Goal: Task Accomplishment & Management: Complete application form

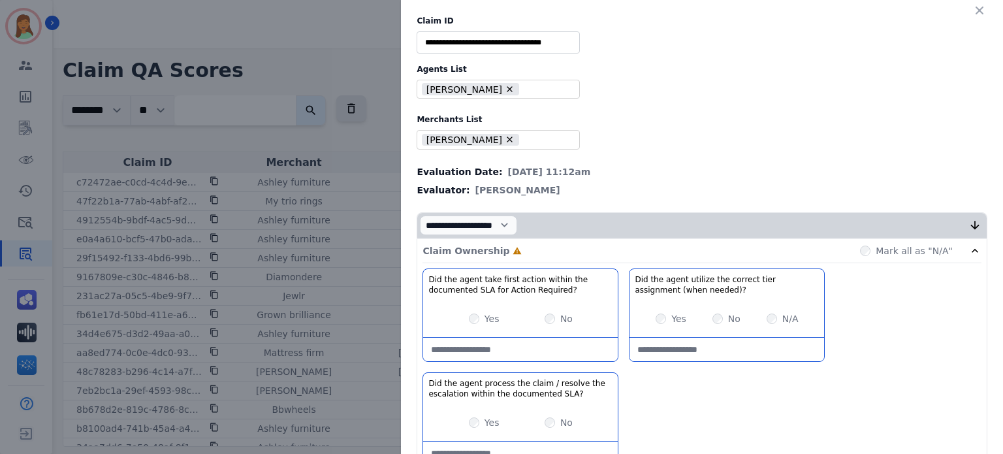
type input "**"
click at [504, 96] on div "** Alexis Martinez Aliyah Gleason Amanda Baez Aolani Malone Ashley Killingswort…" at bounding box center [498, 89] width 163 height 19
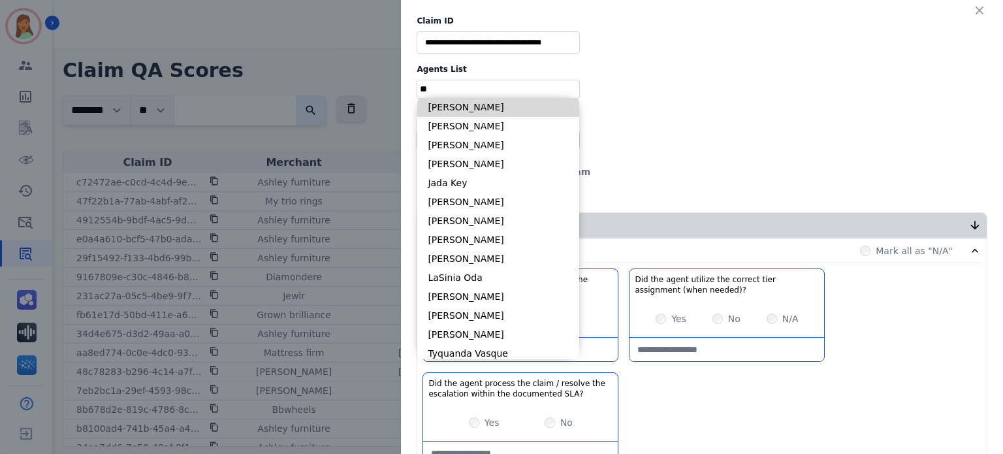
type input "*"
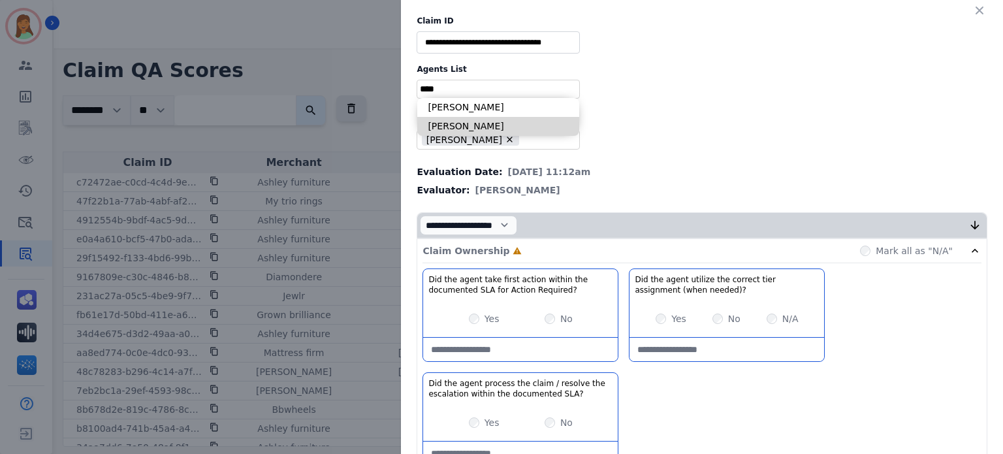
type input "****"
click at [474, 127] on li "Shamora Simmons" at bounding box center [498, 126] width 162 height 19
type input "**********"
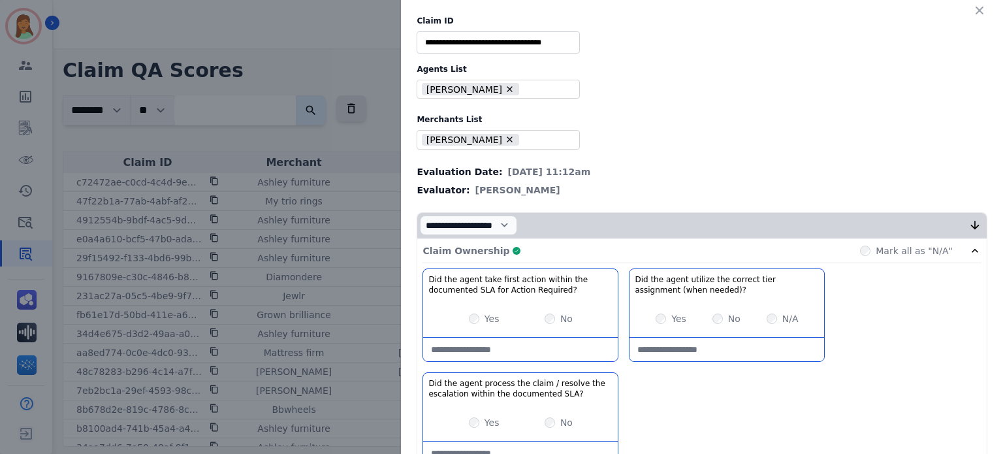
click at [598, 249] on div "Claim Ownership Complete Mark all as "N/A"" at bounding box center [702, 251] width 559 height 24
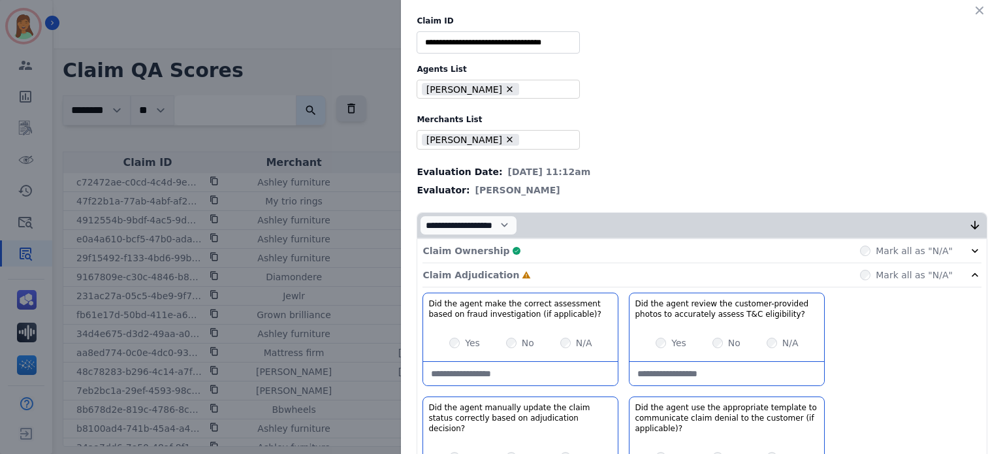
scroll to position [87, 0]
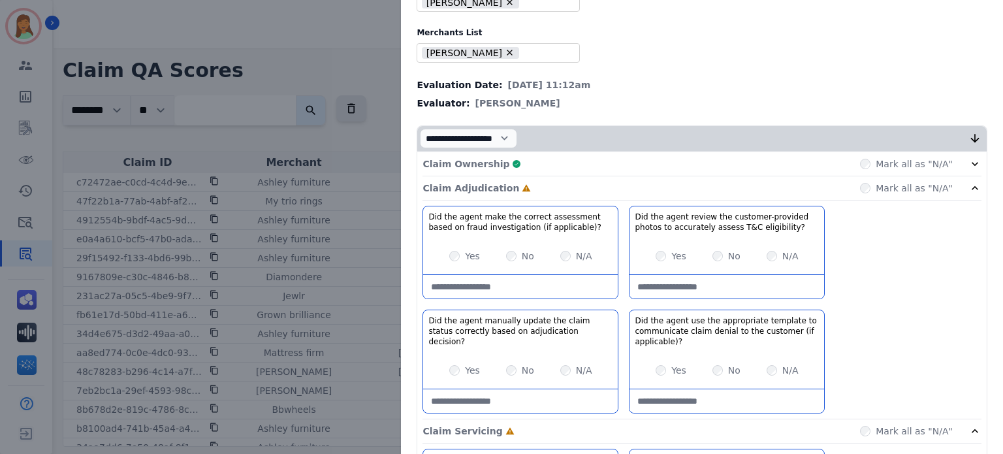
click at [572, 282] on applicable\)\?-note at bounding box center [520, 287] width 195 height 24
paste applicable\)\?-note "**********"
type applicable\)\?-note "**********"
click at [662, 255] on div "Yes" at bounding box center [671, 256] width 31 height 13
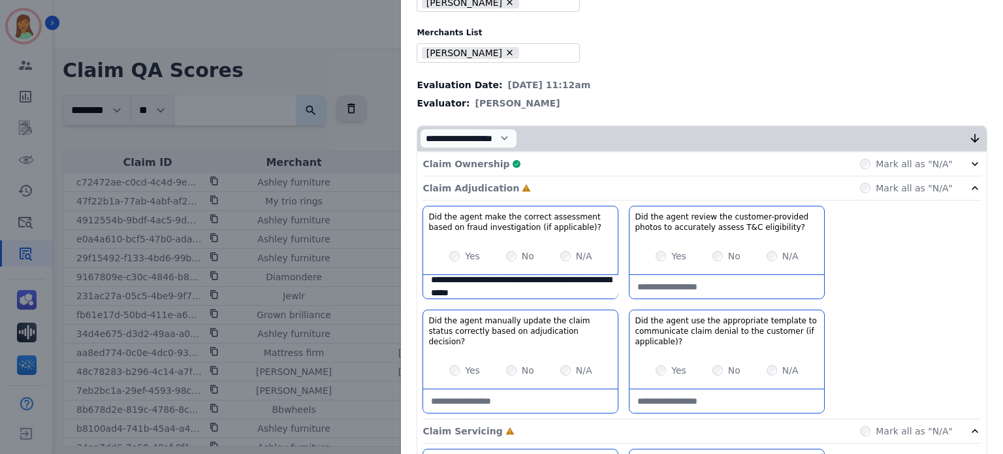
click at [443, 364] on div "Yes No N/A" at bounding box center [520, 370] width 195 height 37
click at [457, 355] on div "Yes No N/A" at bounding box center [520, 370] width 195 height 37
drag, startPoint x: 446, startPoint y: 368, endPoint x: 460, endPoint y: 363, distance: 14.9
click at [449, 368] on div "Yes" at bounding box center [464, 370] width 31 height 13
click at [465, 364] on label "Yes" at bounding box center [472, 370] width 15 height 13
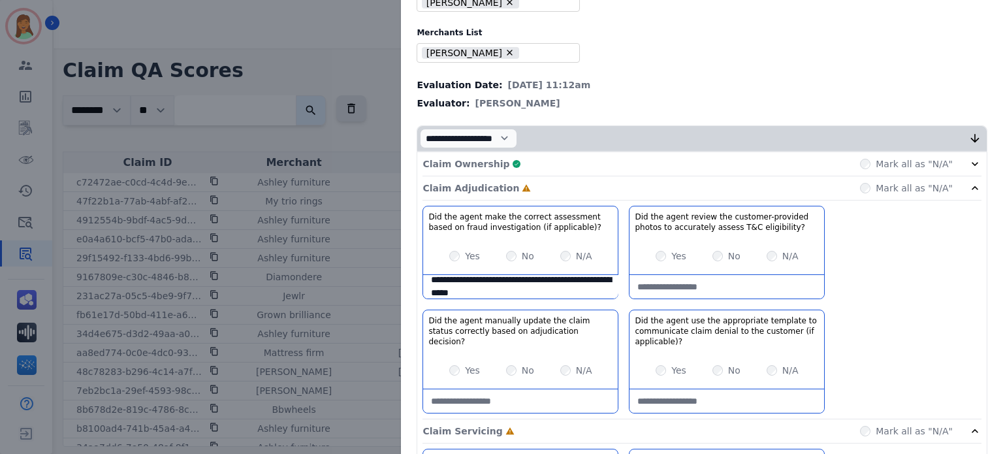
click at [769, 374] on div "N/A" at bounding box center [783, 370] width 32 height 13
drag, startPoint x: 711, startPoint y: 177, endPoint x: 920, endPoint y: 281, distance: 233.4
click at [713, 184] on div "Claim Adjudication Complete Mark all as "N/A"" at bounding box center [702, 188] width 559 height 24
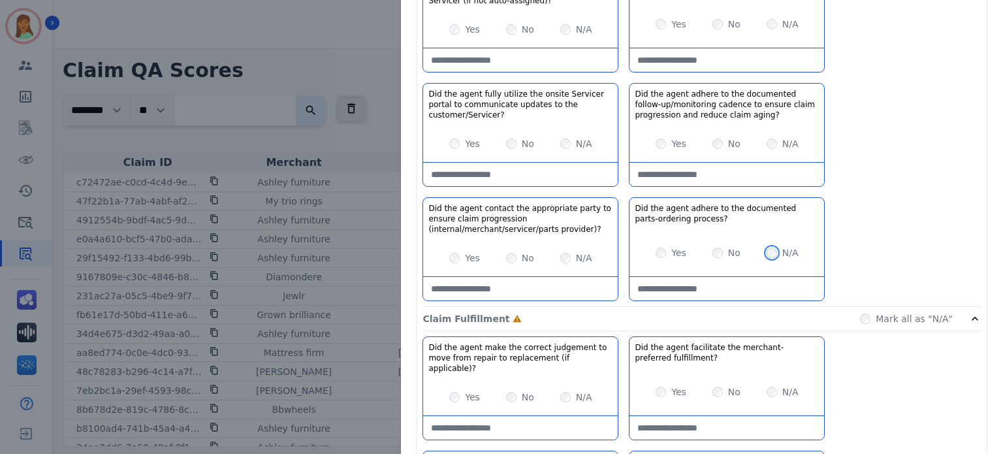
scroll to position [435, 0]
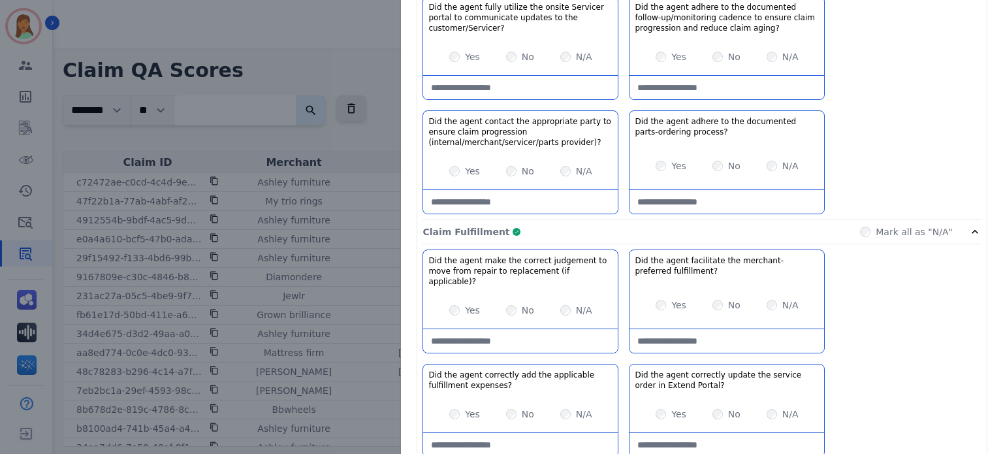
click at [834, 227] on div "Claim Fulfillment Complete Mark all as "N/A"" at bounding box center [702, 232] width 559 height 24
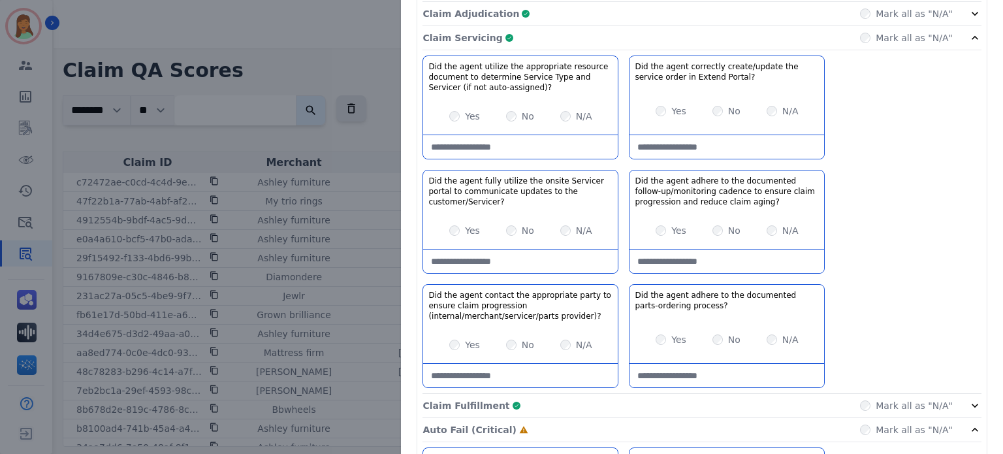
scroll to position [87, 0]
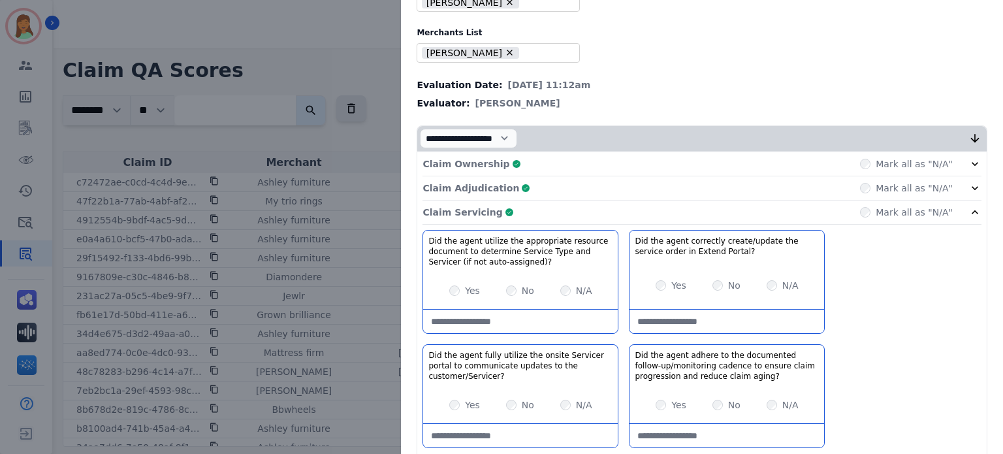
click at [700, 216] on div "Claim Servicing Complete Mark all as "N/A"" at bounding box center [702, 213] width 559 height 24
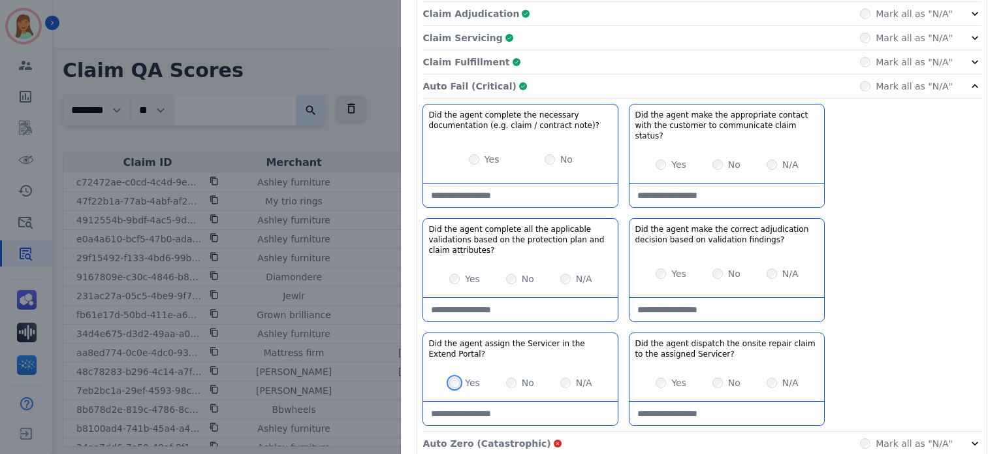
scroll to position [438, 0]
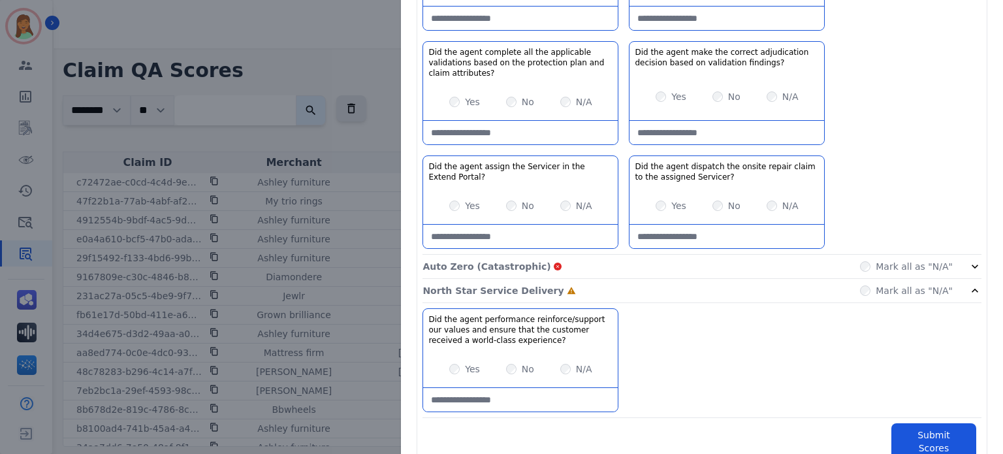
click at [457, 363] on div "Yes" at bounding box center [464, 369] width 31 height 13
click at [928, 408] on div "Claim Ownership Complete Mark all as "N/A" Claim Adjudication Complete Mark all…" at bounding box center [702, 130] width 570 height 659
drag, startPoint x: 888, startPoint y: 433, endPoint x: 911, endPoint y: 425, distance: 23.6
click at [889, 433] on div "Claim Ownership Complete Mark all as "N/A" Claim Adjudication Complete Mark all…" at bounding box center [702, 133] width 571 height 666
click at [915, 423] on button "Submit Scores" at bounding box center [934, 441] width 85 height 37
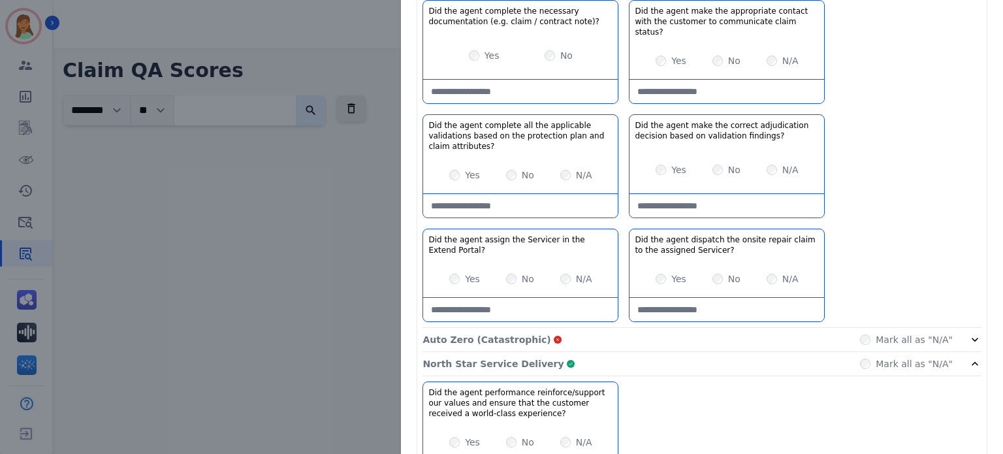
scroll to position [511, 0]
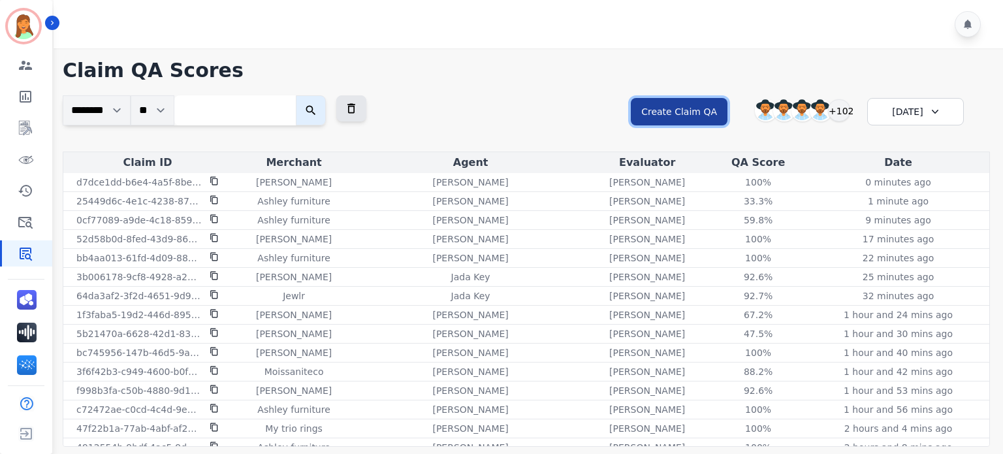
click at [711, 120] on button "Create Claim QA" at bounding box center [679, 111] width 97 height 27
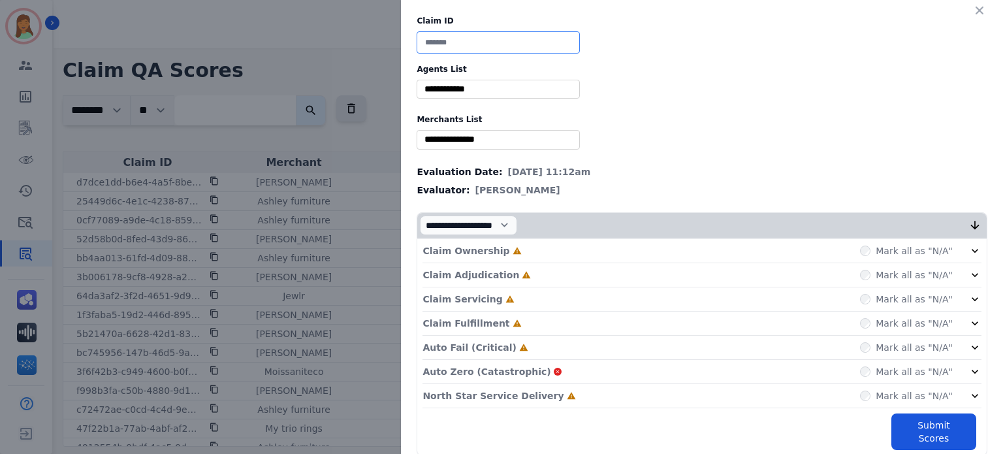
click at [470, 41] on input at bounding box center [498, 42] width 163 height 22
paste input "**********"
type input "**********"
click at [494, 91] on input "selected options" at bounding box center [498, 89] width 157 height 14
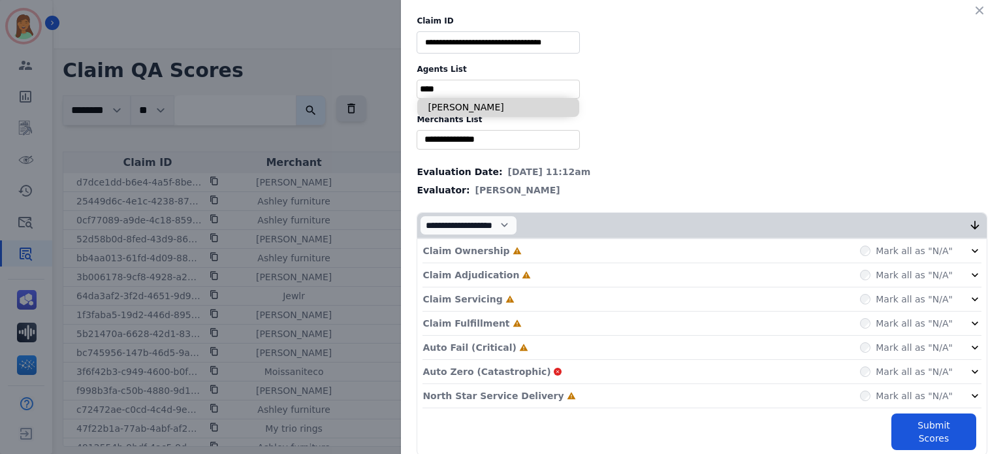
type input "****"
click at [457, 110] on li "[PERSON_NAME]" at bounding box center [498, 107] width 162 height 19
type input "**********"
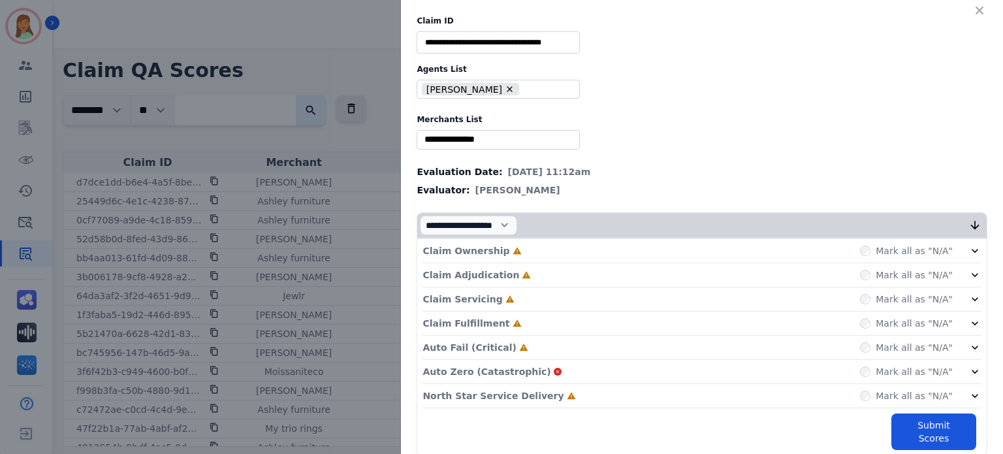
click at [563, 391] on div "North Star Service Delivery Incomplete Mark all as "N/A"" at bounding box center [702, 396] width 559 height 24
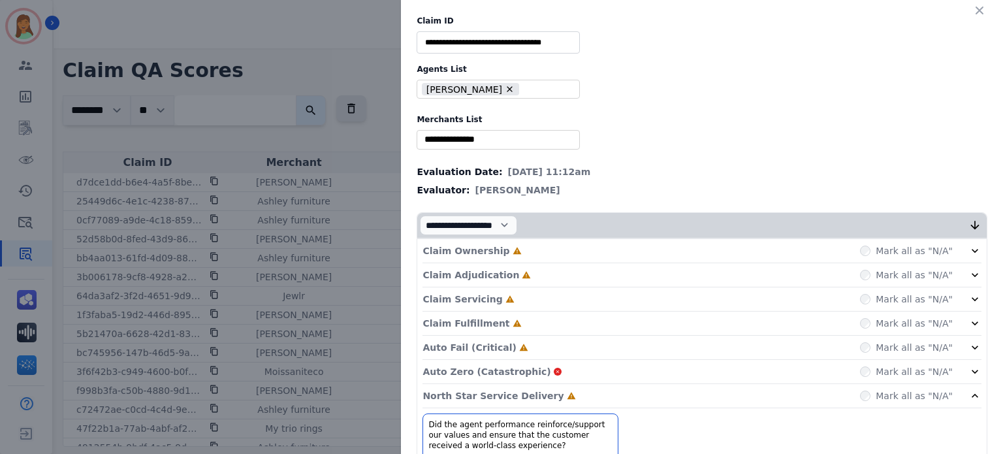
click at [541, 344] on div "Auto Fail (Critical) Incomplete Mark all as "N/A"" at bounding box center [702, 348] width 559 height 24
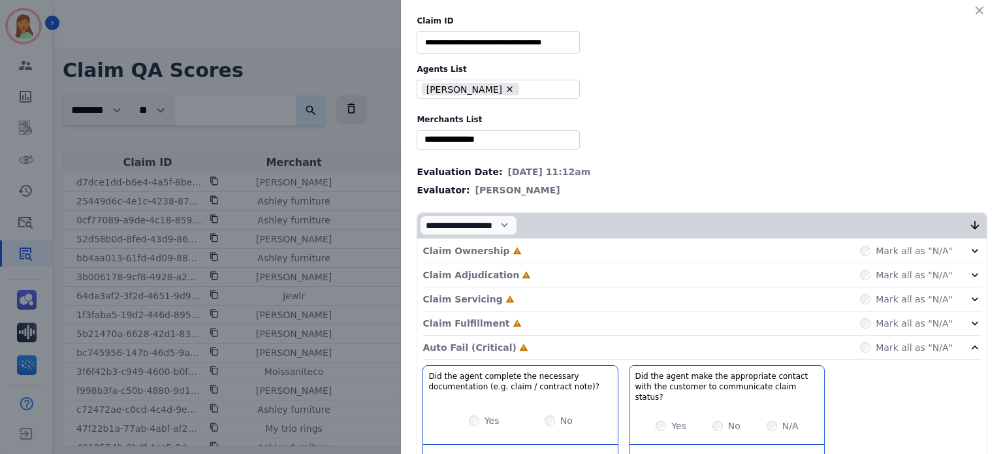
click at [533, 317] on div "Claim Fulfillment Incomplete Mark all as "N/A"" at bounding box center [702, 324] width 559 height 24
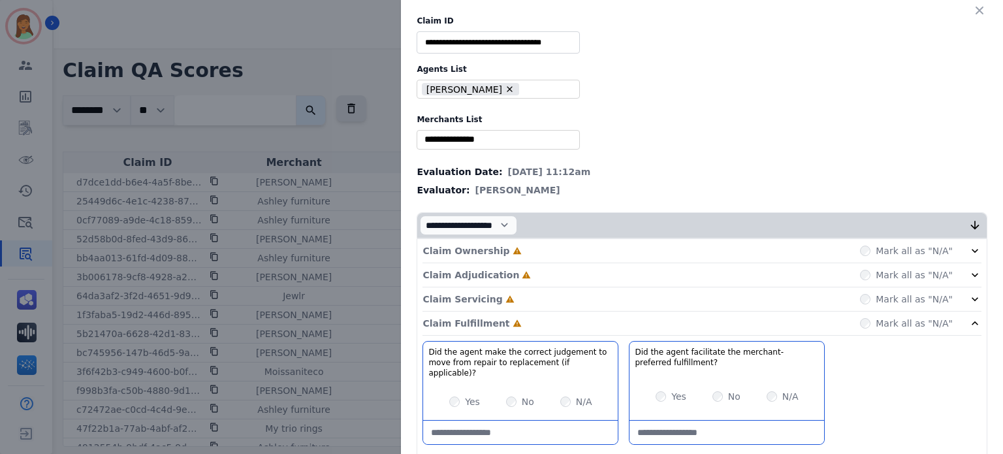
click at [536, 292] on div "Claim Servicing Incomplete Mark all as "N/A"" at bounding box center [702, 299] width 559 height 24
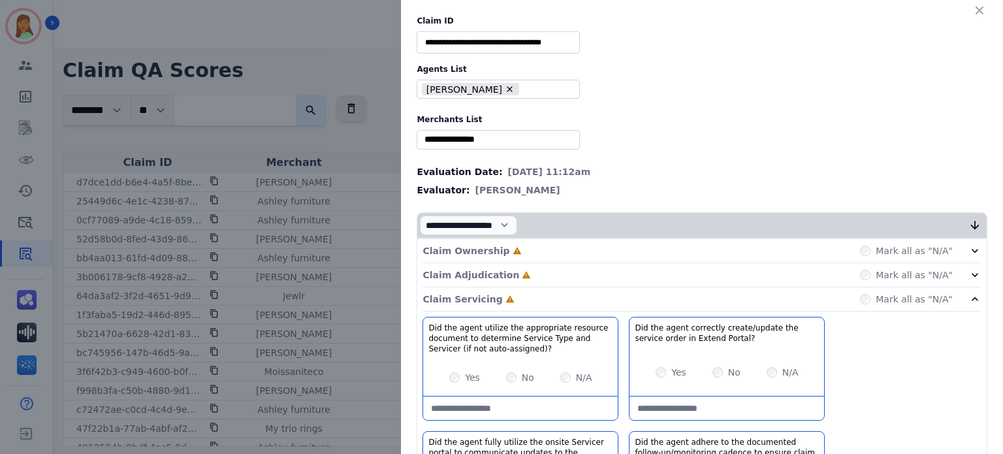
click at [540, 282] on div "Claim Adjudication Incomplete Mark all as "N/A"" at bounding box center [702, 275] width 559 height 24
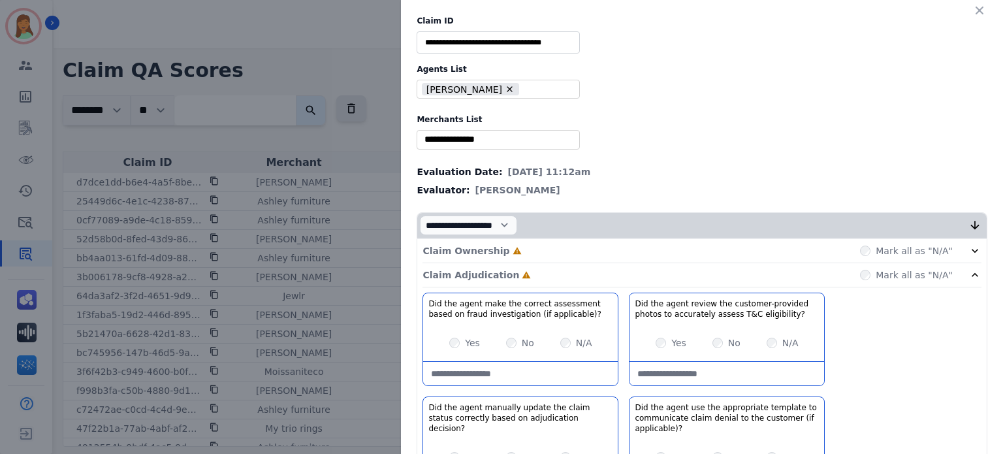
click at [551, 240] on div "Claim Ownership Incomplete Mark all as "N/A"" at bounding box center [702, 251] width 559 height 24
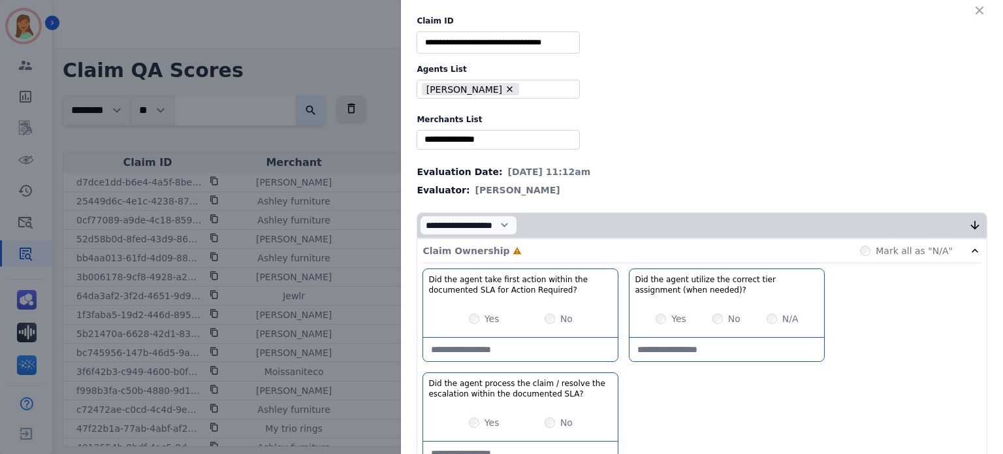
click at [473, 312] on div "Yes" at bounding box center [484, 318] width 31 height 13
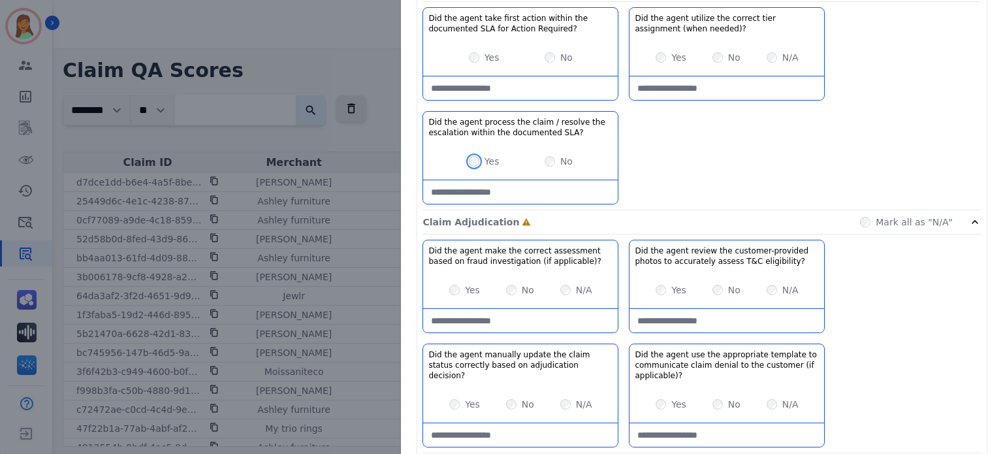
scroll to position [174, 0]
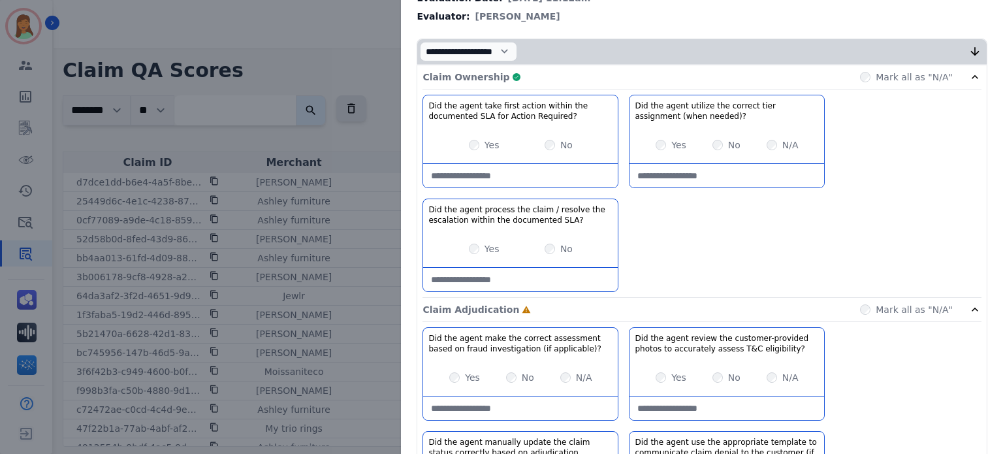
click at [537, 73] on div "Claim Ownership Complete Mark all as "N/A"" at bounding box center [702, 77] width 559 height 24
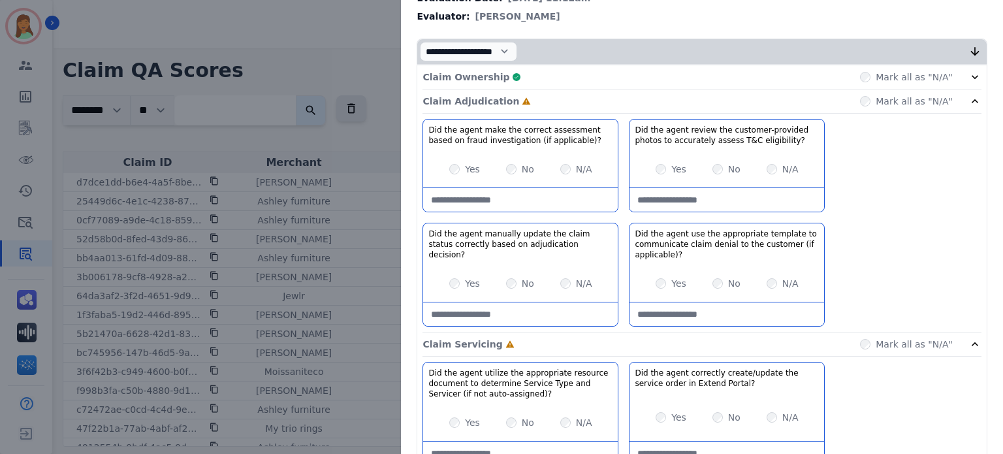
click at [449, 172] on div "Yes" at bounding box center [464, 169] width 31 height 13
click at [453, 163] on div "Yes" at bounding box center [464, 169] width 31 height 13
click at [444, 276] on div "Yes No N/A" at bounding box center [520, 283] width 195 height 37
click at [562, 95] on div "Claim Adjudication Complete Mark all as "N/A"" at bounding box center [702, 101] width 559 height 24
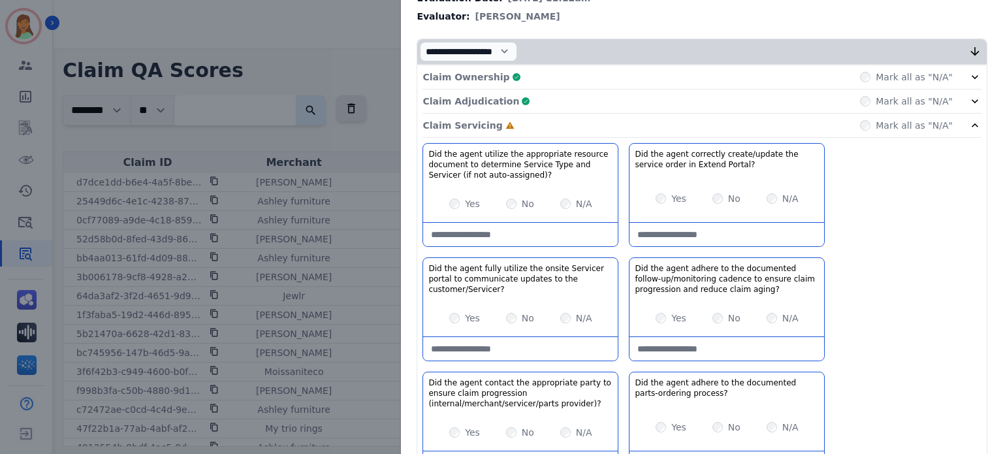
click at [447, 300] on div "Yes No N/A" at bounding box center [520, 318] width 195 height 37
click at [664, 315] on div "Yes" at bounding box center [671, 318] width 31 height 13
click at [660, 312] on div "Yes" at bounding box center [671, 318] width 31 height 13
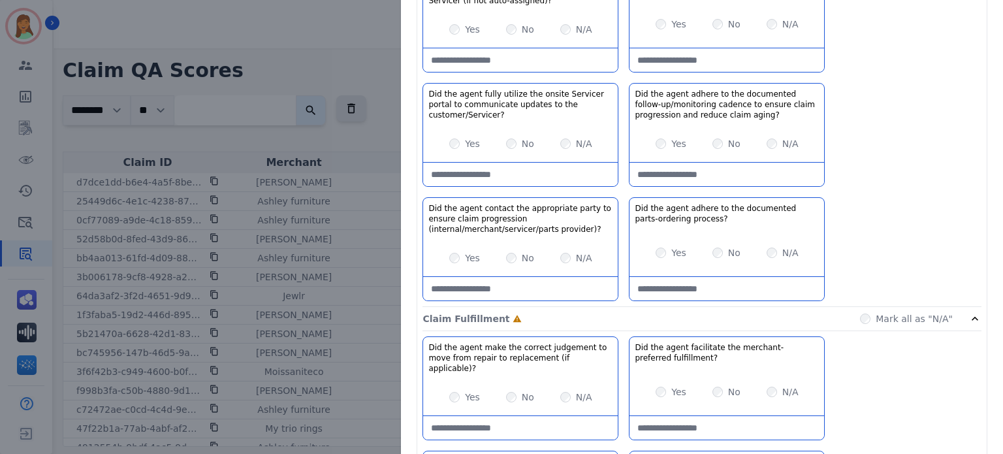
click at [564, 251] on div "N/A" at bounding box center [576, 257] width 32 height 13
click at [561, 261] on div "N/A" at bounding box center [576, 257] width 32 height 13
click at [564, 258] on div "N/A" at bounding box center [576, 257] width 32 height 13
click at [553, 255] on div "Yes No N/A" at bounding box center [520, 258] width 195 height 37
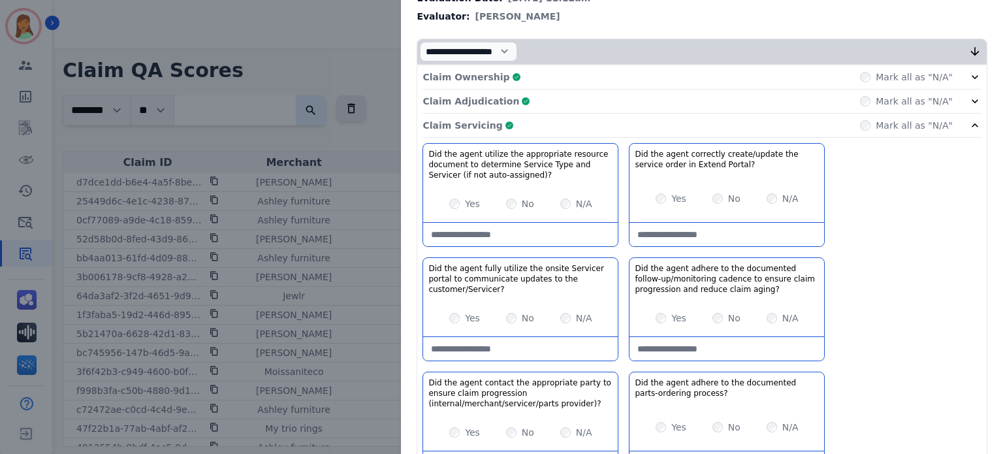
click at [528, 114] on div "Claim Servicing Complete Mark all as "N/A"" at bounding box center [702, 126] width 559 height 24
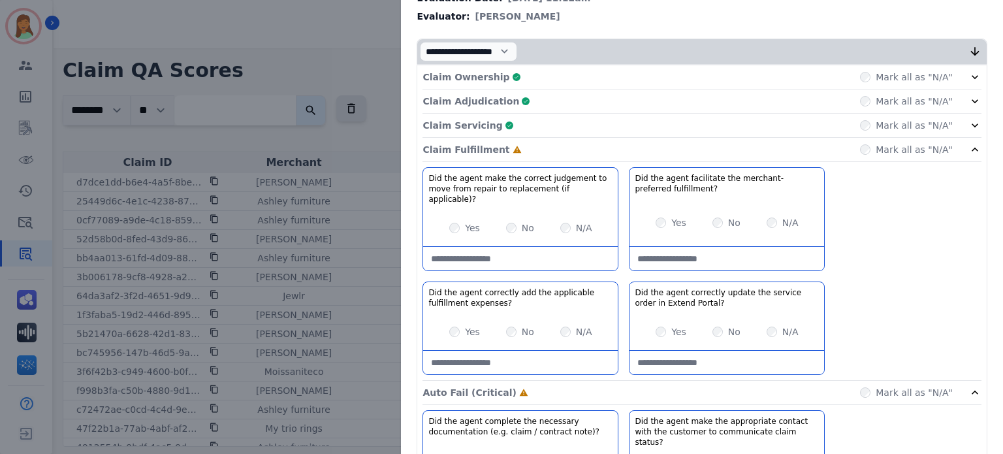
click at [521, 123] on div "Claim Servicing Complete Mark all as "N/A"" at bounding box center [702, 126] width 559 height 24
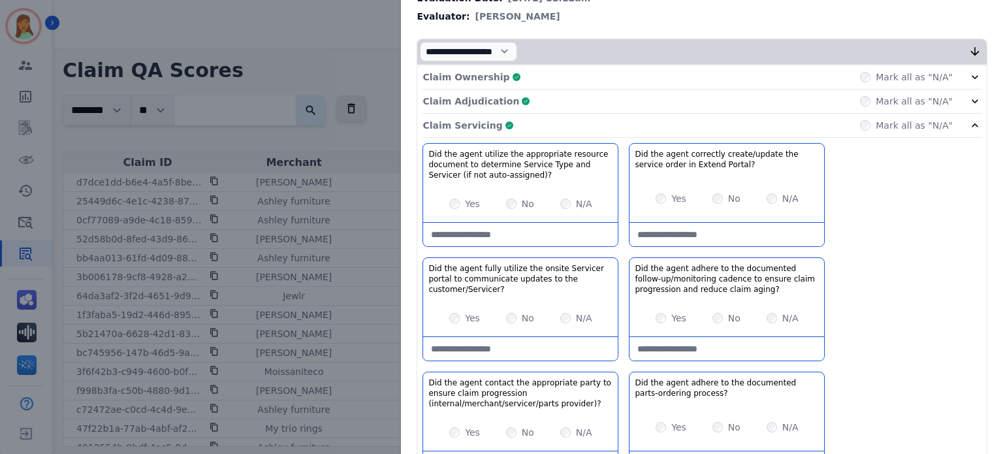
click at [525, 129] on div "Claim Servicing Complete Mark all as "N/A"" at bounding box center [702, 126] width 559 height 24
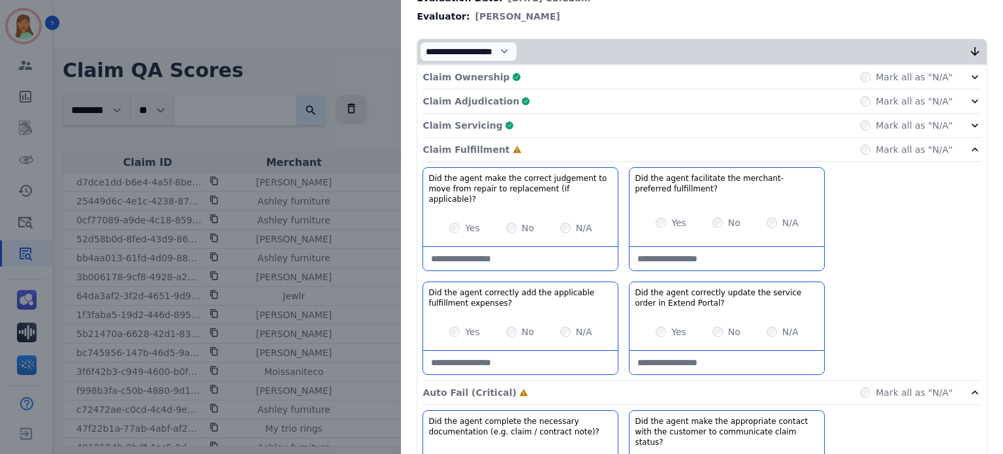
click at [875, 138] on div "Claim Fulfillment Incomplete Mark all as "N/A"" at bounding box center [702, 150] width 559 height 24
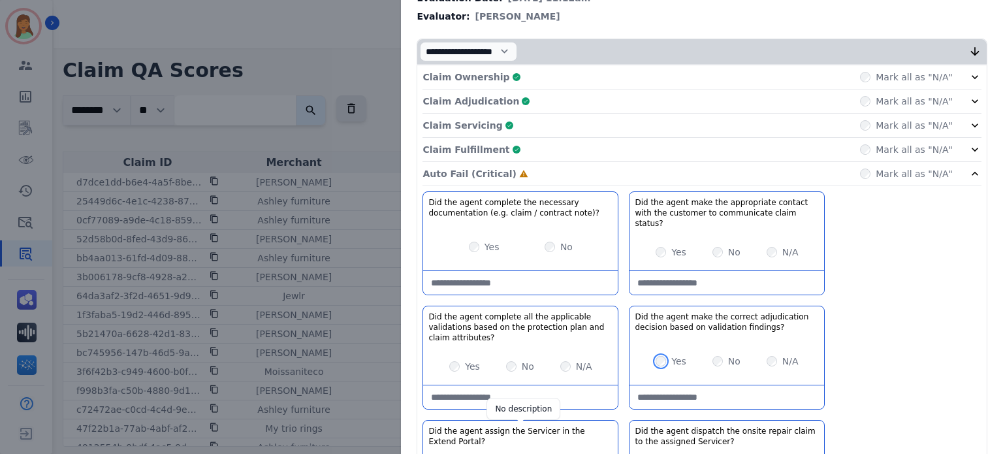
scroll to position [261, 0]
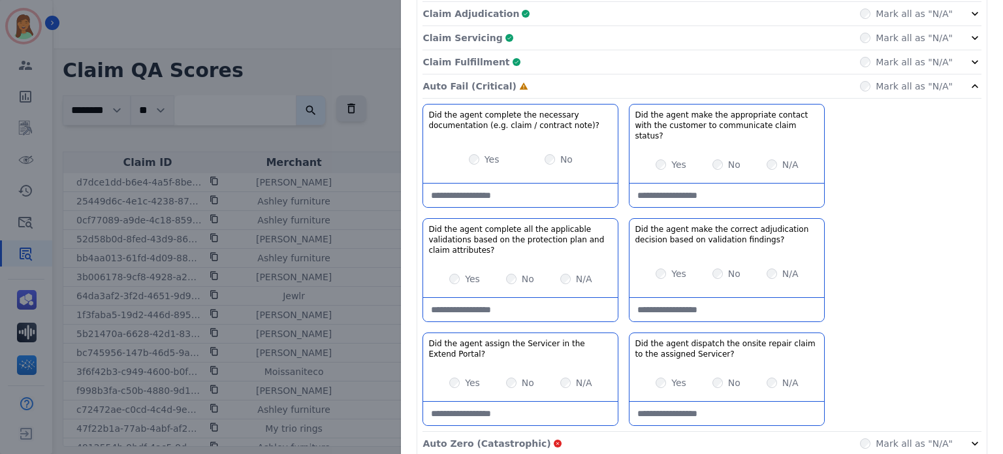
click at [443, 376] on div "Yes No N/A" at bounding box center [520, 383] width 195 height 37
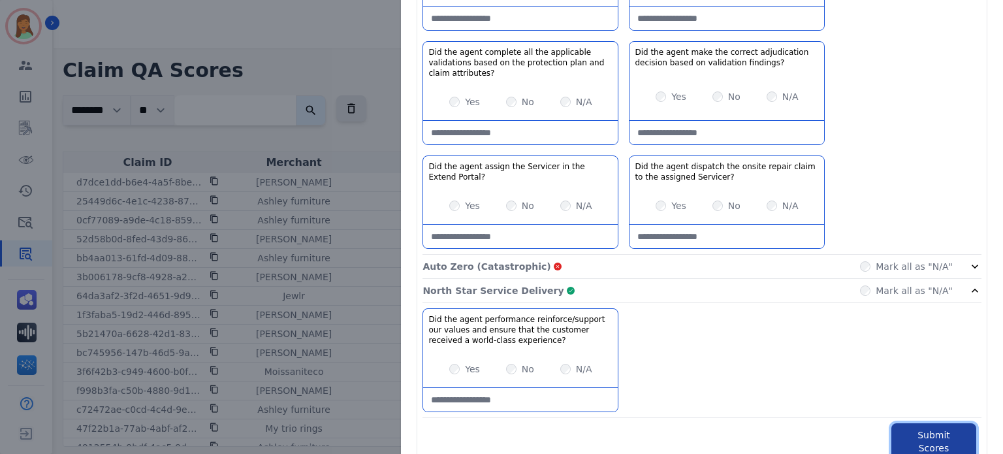
click at [926, 428] on button "Submit Scores" at bounding box center [934, 441] width 85 height 37
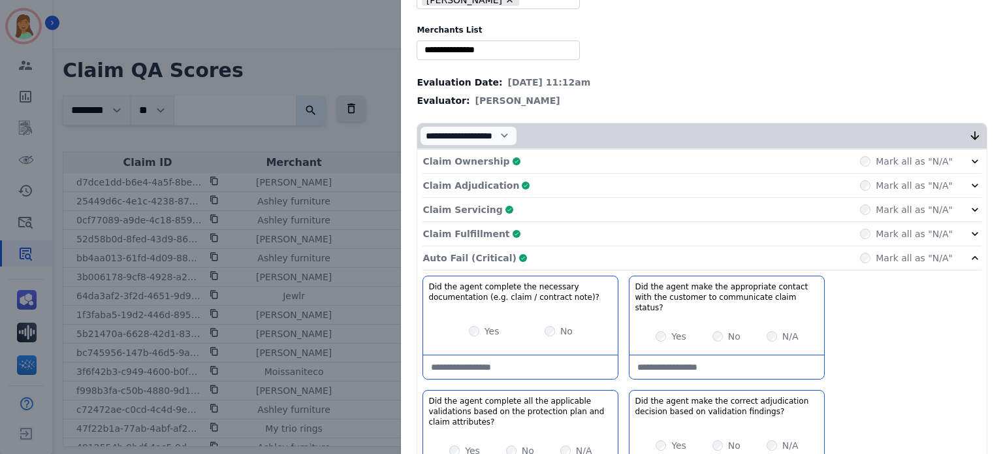
scroll to position [0, 0]
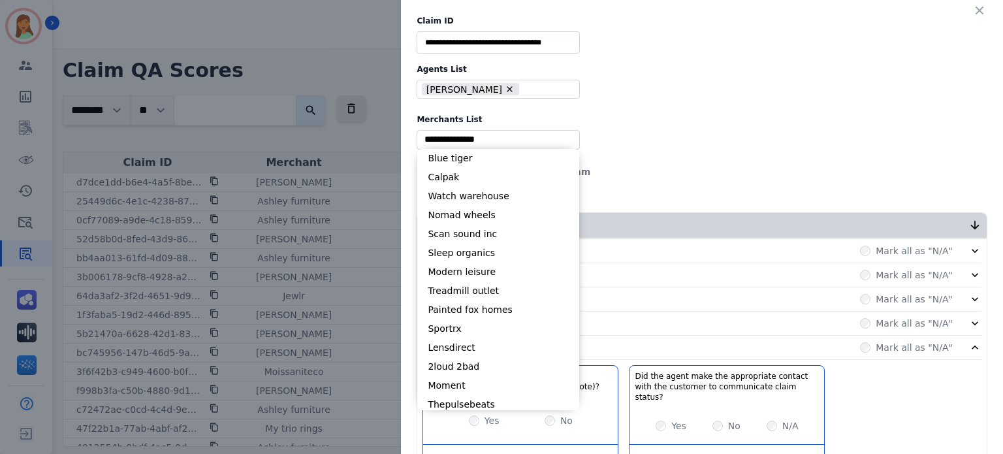
click at [512, 143] on input "selected options" at bounding box center [498, 140] width 157 height 14
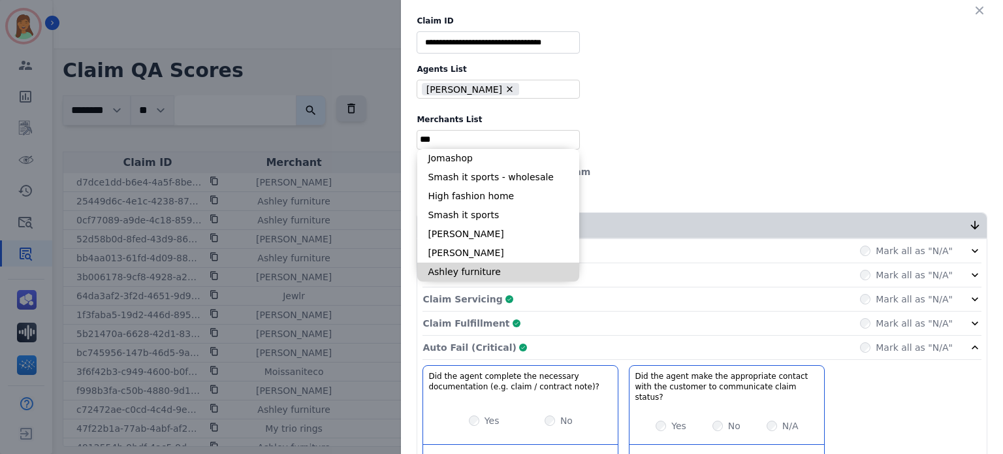
type input "***"
click at [483, 275] on li "Ashley furniture" at bounding box center [498, 272] width 162 height 19
type input "**********"
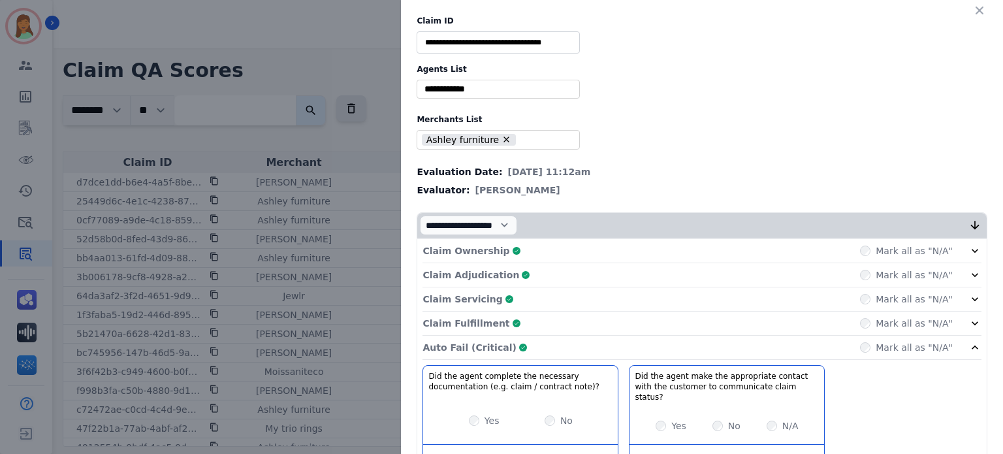
type input "**"
click at [487, 88] on input "selected options" at bounding box center [498, 89] width 157 height 14
type input "***"
click at [500, 106] on li "Veronica Smith" at bounding box center [498, 107] width 162 height 19
type input "**********"
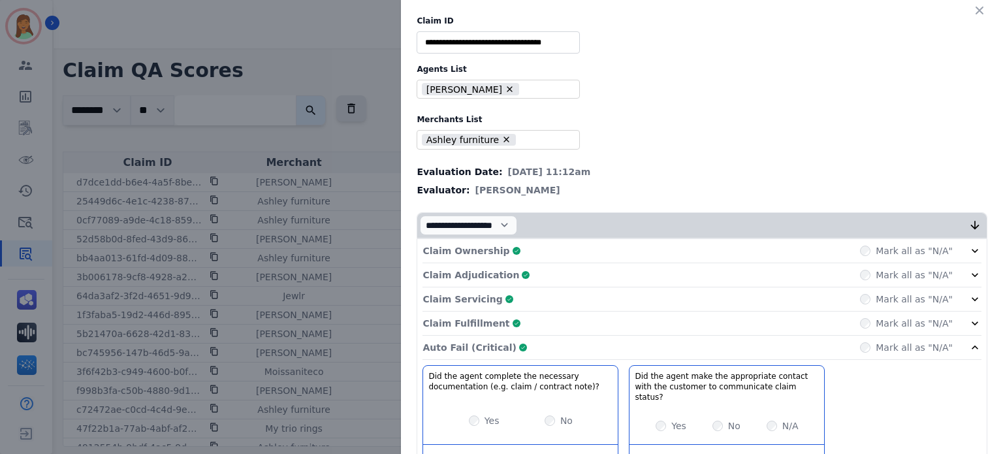
scroll to position [438, 0]
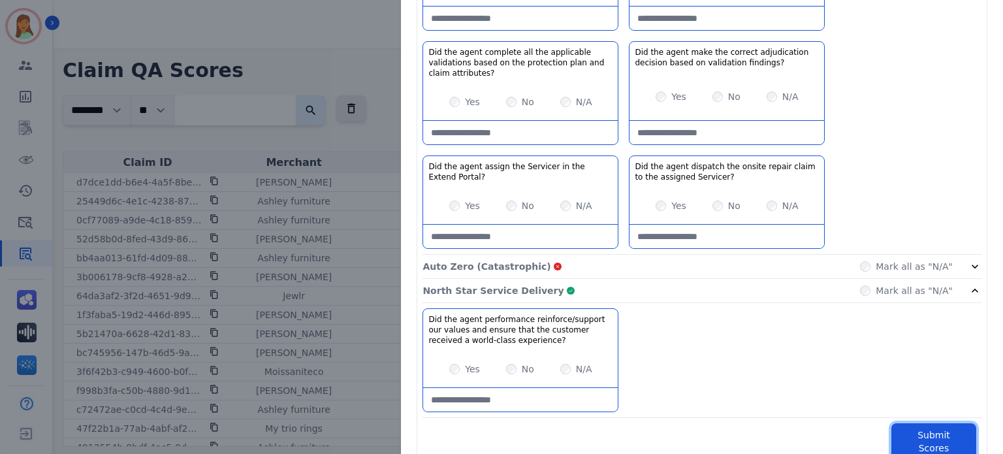
drag, startPoint x: 941, startPoint y: 420, endPoint x: 913, endPoint y: 292, distance: 131.2
click at [941, 423] on button "Submit Scores" at bounding box center [934, 441] width 85 height 37
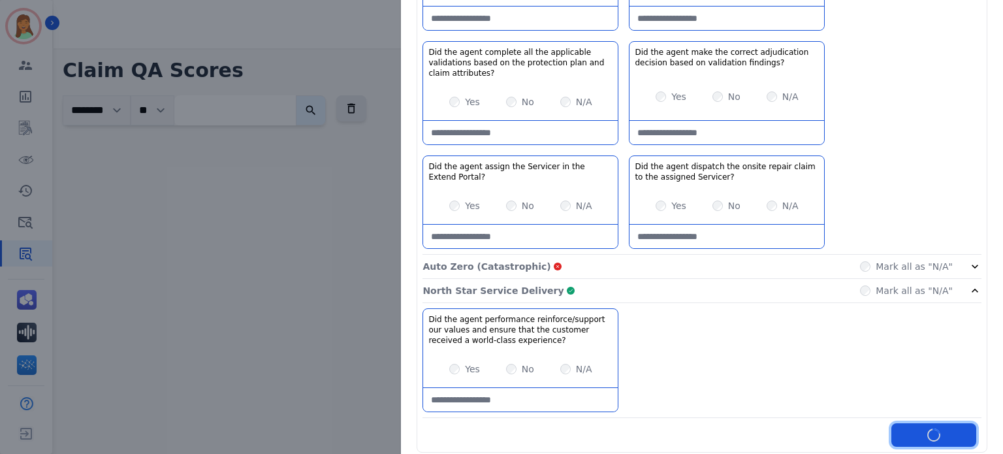
scroll to position [511, 0]
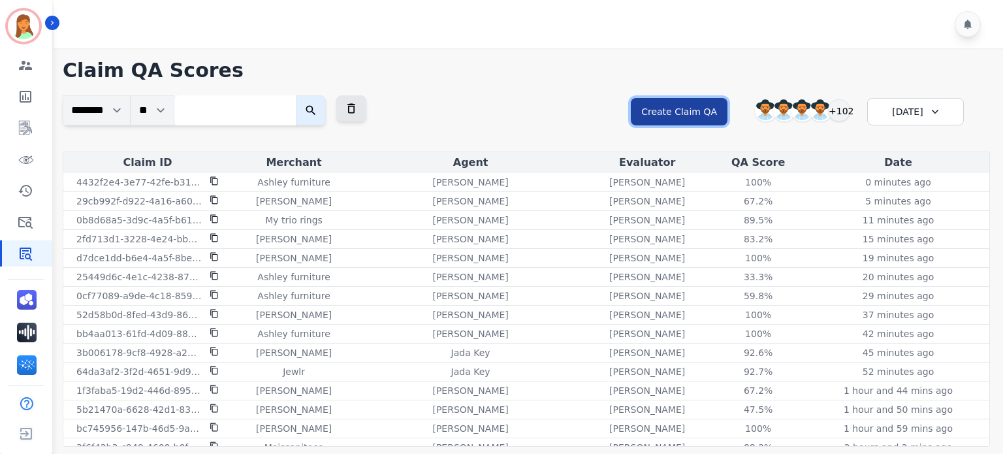
click at [689, 107] on button "Create Claim QA" at bounding box center [679, 111] width 97 height 27
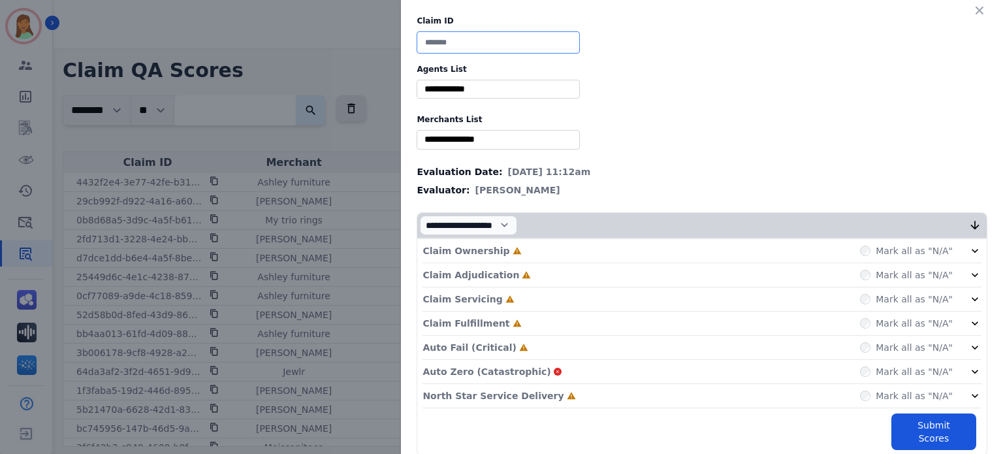
click at [479, 38] on input at bounding box center [498, 42] width 163 height 22
paste input "**********"
type input "**********"
click at [485, 97] on div "** Alexis Martinez Aliyah Gleason Amanda Baez Aolani Malone Ashley Killingswort…" at bounding box center [498, 89] width 163 height 19
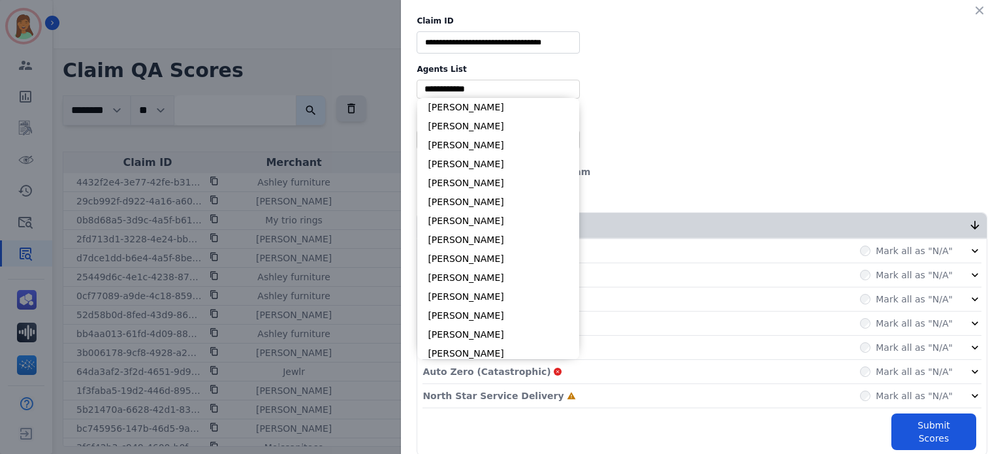
click at [486, 88] on input "selected options" at bounding box center [498, 89] width 157 height 14
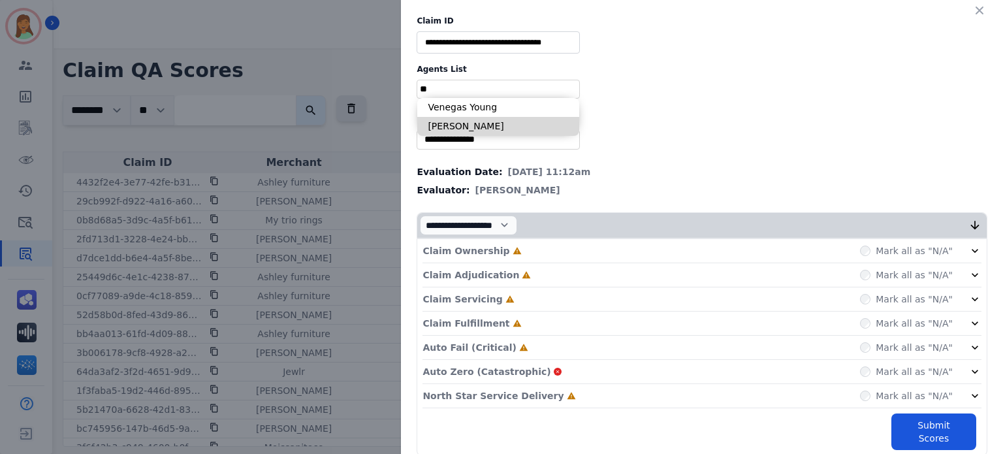
type input "**"
click at [498, 120] on li "Veronica Smith" at bounding box center [498, 126] width 162 height 19
type input "**********"
type input "**"
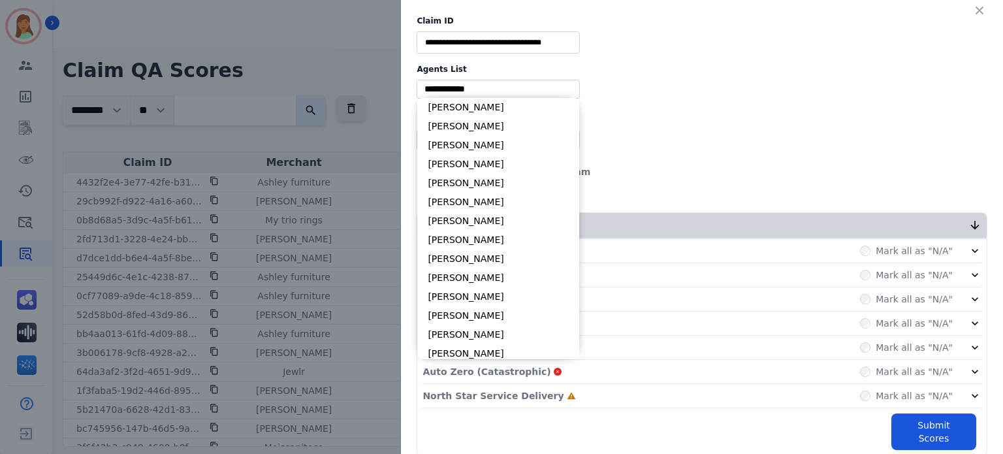
click at [489, 89] on input "selected options" at bounding box center [498, 89] width 157 height 14
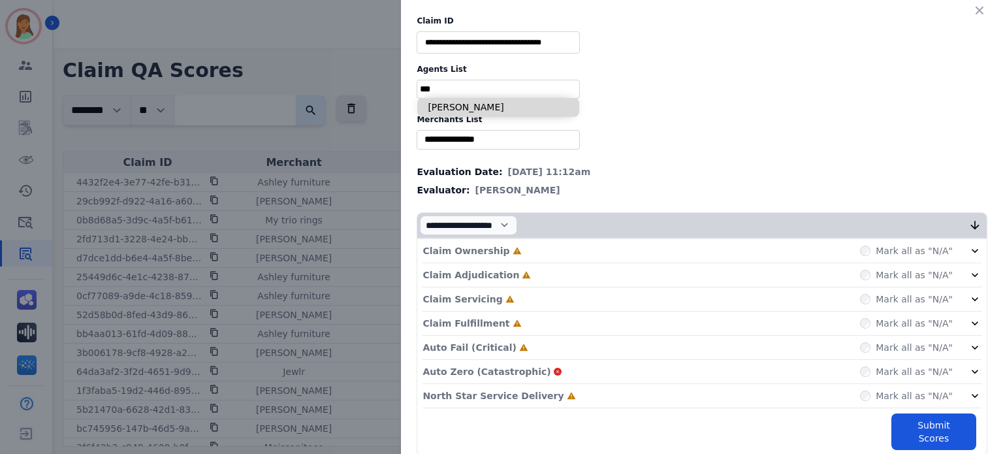
type input "***"
click at [492, 101] on li "Valencia Williams" at bounding box center [498, 107] width 162 height 19
type input "**********"
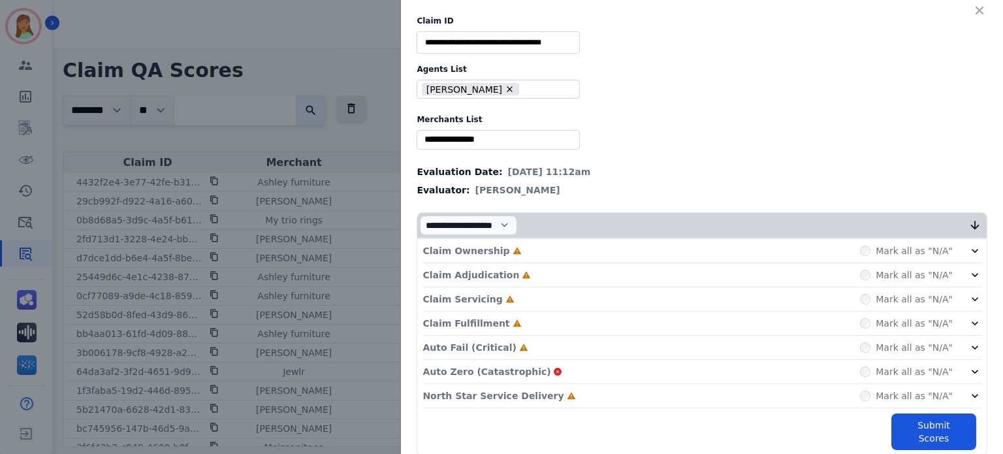
click at [487, 127] on div "**********" at bounding box center [702, 236] width 602 height 472
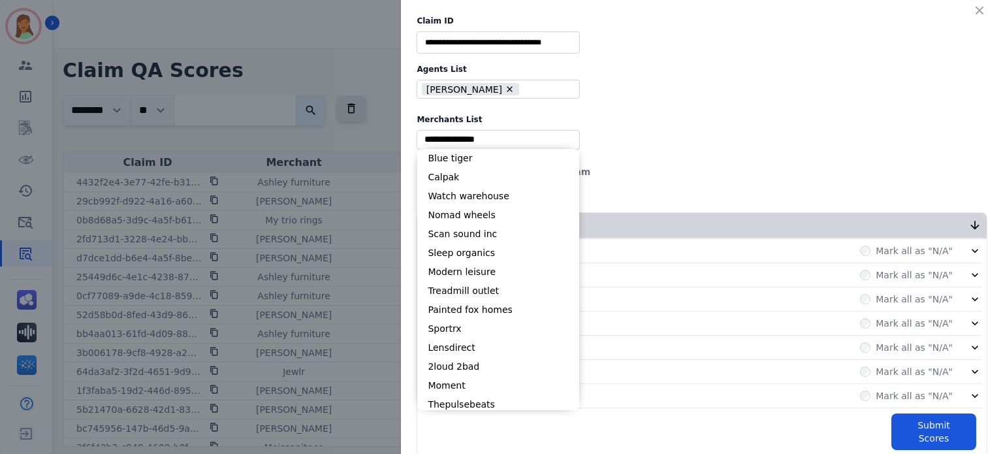
click at [499, 138] on input "selected options" at bounding box center [498, 140] width 157 height 14
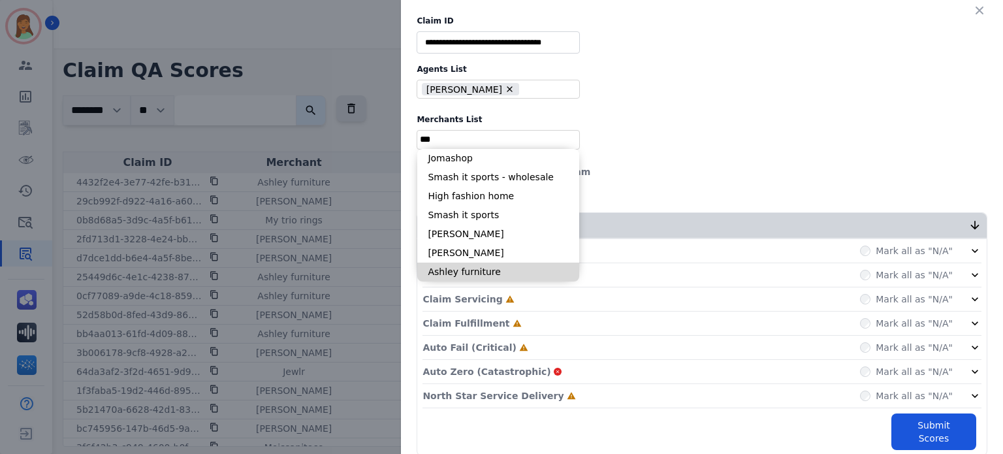
type input "***"
click at [491, 268] on li "Ashley furniture" at bounding box center [498, 272] width 162 height 19
type input "**********"
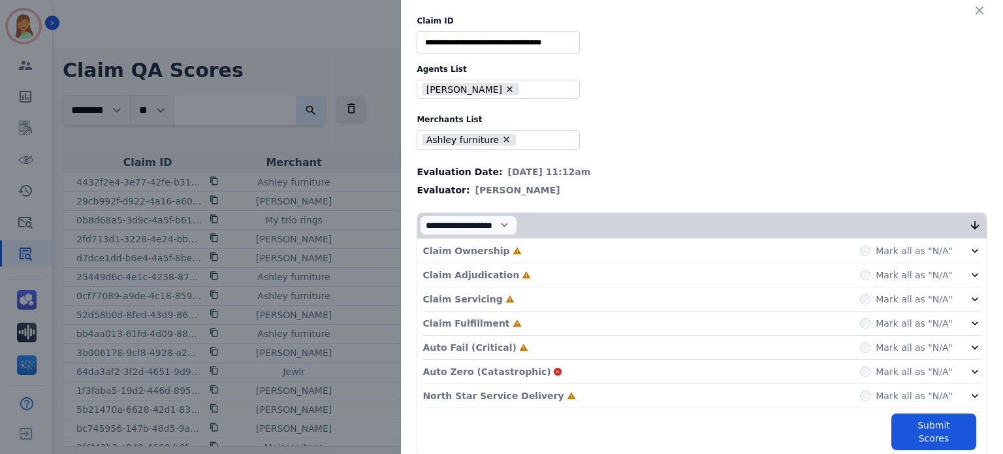
click at [575, 395] on div "North Star Service Delivery Incomplete Mark all as "N/A"" at bounding box center [702, 396] width 559 height 24
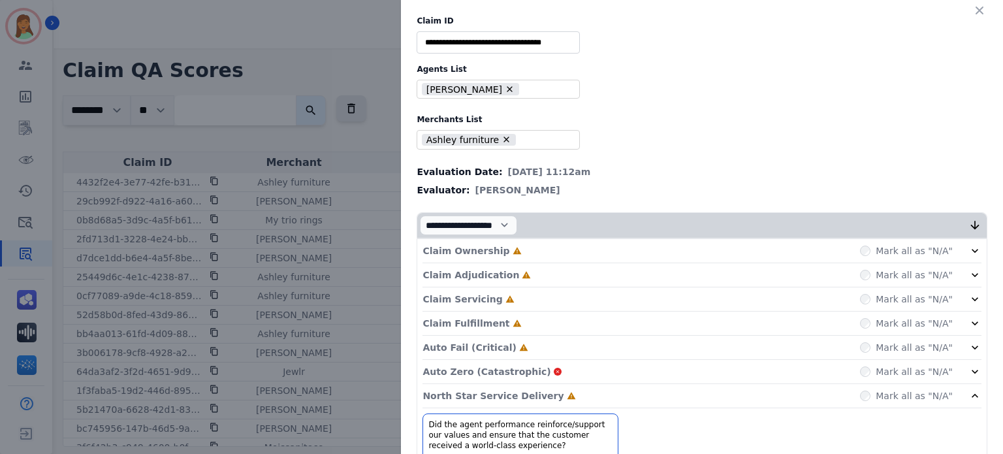
click at [519, 351] on div "Auto Fail (Critical) Incomplete Mark all as "N/A"" at bounding box center [702, 348] width 559 height 24
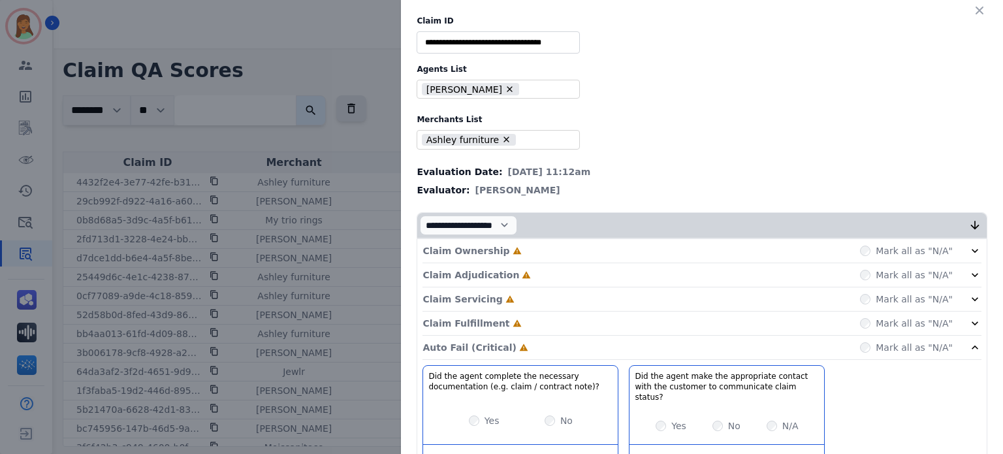
click at [506, 313] on div "Claim Fulfillment Incomplete Mark all as "N/A"" at bounding box center [702, 324] width 559 height 24
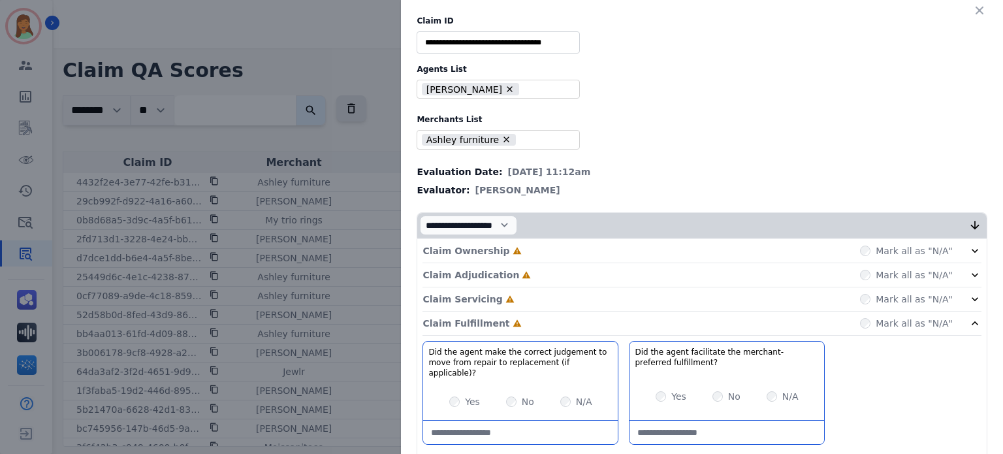
click at [502, 297] on div "Claim Servicing Incomplete Mark all as "N/A"" at bounding box center [702, 299] width 559 height 24
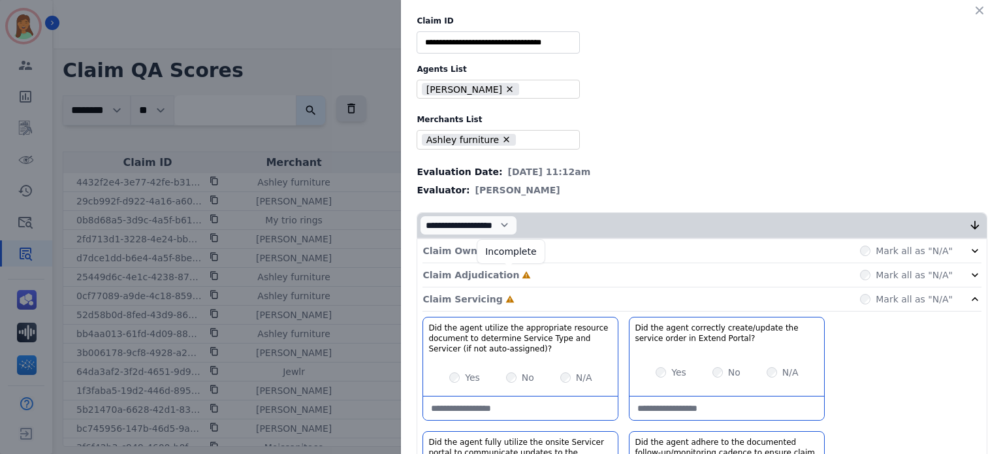
click at [522, 272] on icon at bounding box center [526, 274] width 9 height 9
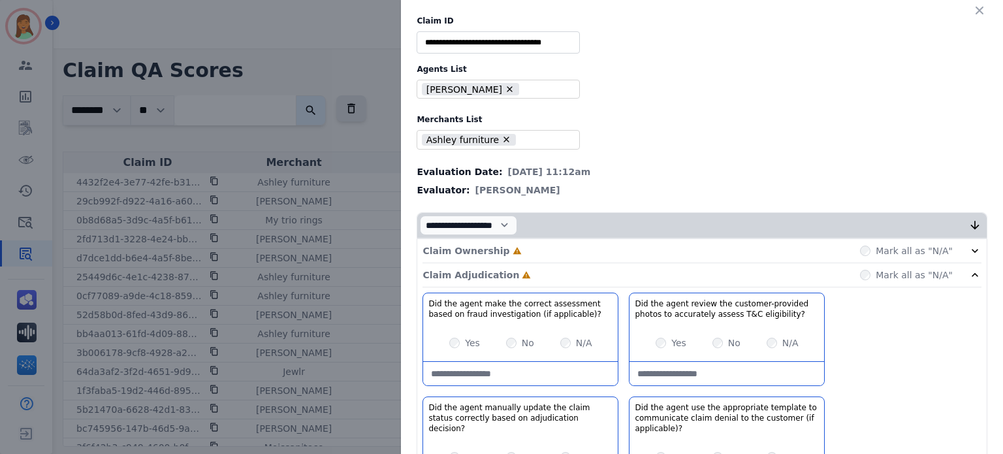
click at [507, 245] on div "Claim Ownership Incomplete Mark all as "N/A"" at bounding box center [702, 251] width 559 height 24
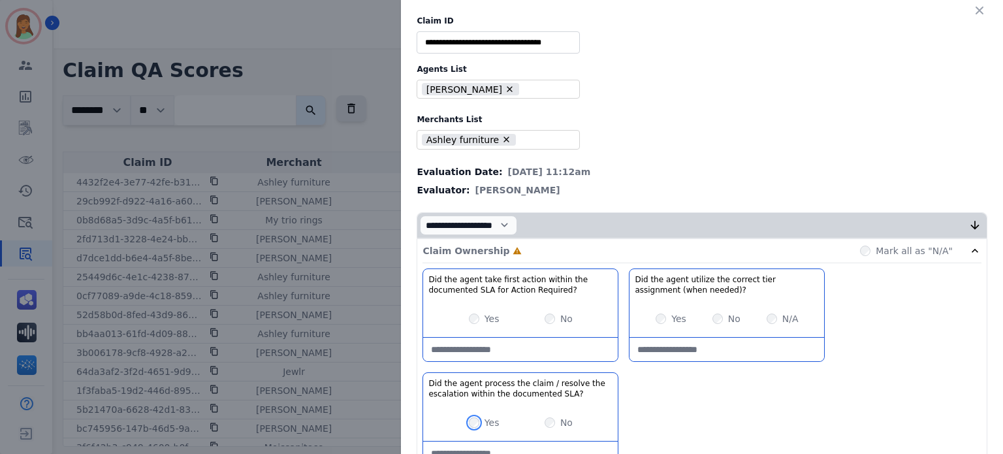
click at [469, 425] on div "Yes" at bounding box center [484, 422] width 31 height 13
click at [469, 416] on div "Yes" at bounding box center [484, 422] width 31 height 13
click at [470, 416] on div "Yes" at bounding box center [484, 422] width 31 height 13
click at [767, 313] on div "N/A" at bounding box center [783, 318] width 32 height 13
click at [679, 247] on div "Claim Ownership Complete Mark all as "N/A"" at bounding box center [702, 251] width 559 height 24
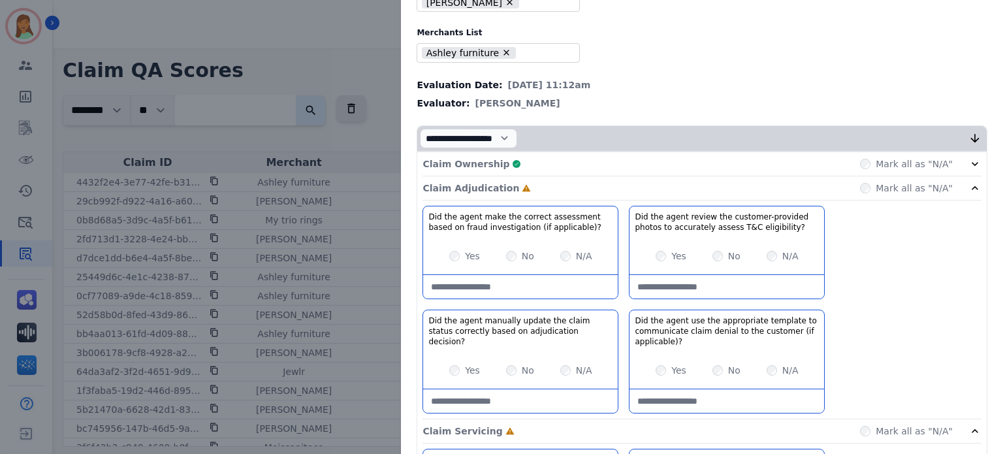
scroll to position [174, 0]
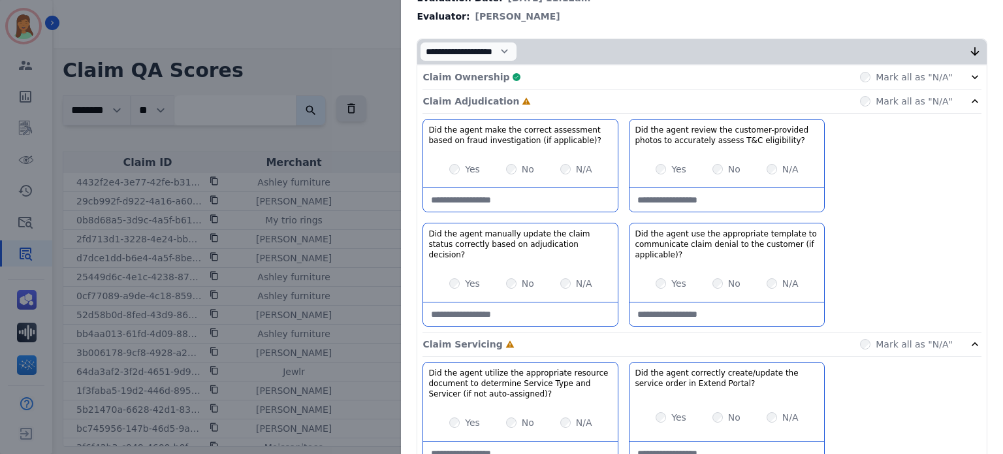
click at [442, 169] on div "Yes No N/A" at bounding box center [520, 169] width 195 height 37
click at [545, 95] on div "Claim Adjudication Complete Mark all as "N/A"" at bounding box center [702, 101] width 559 height 24
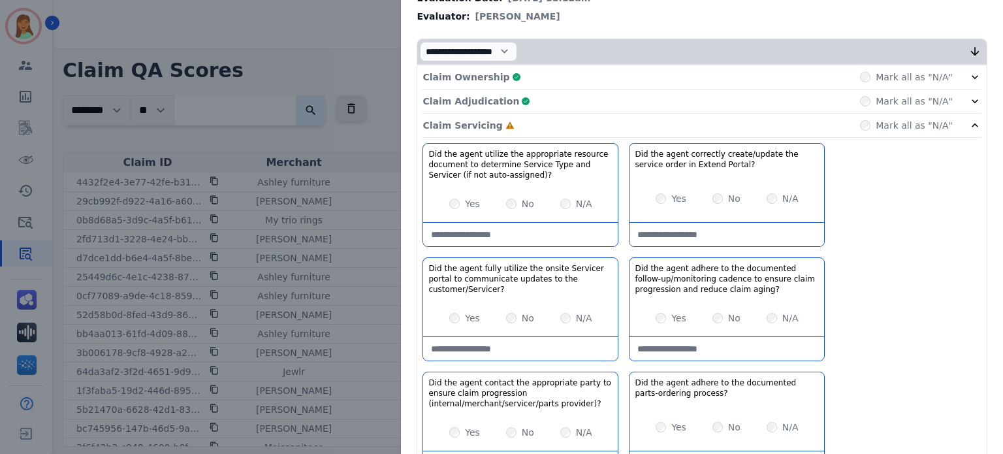
click at [449, 207] on div "Yes" at bounding box center [464, 203] width 31 height 13
click at [622, 127] on div "Claim Servicing Complete Mark all as "N/A"" at bounding box center [702, 126] width 559 height 24
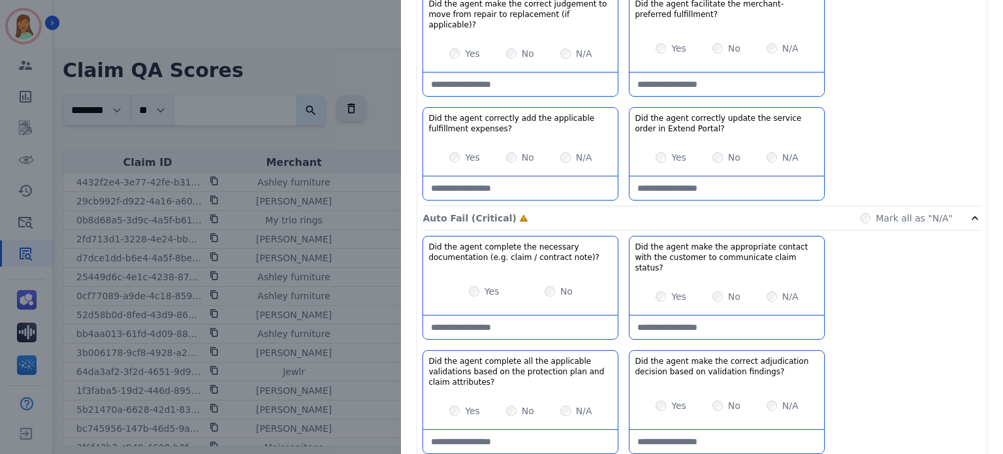
scroll to position [174, 0]
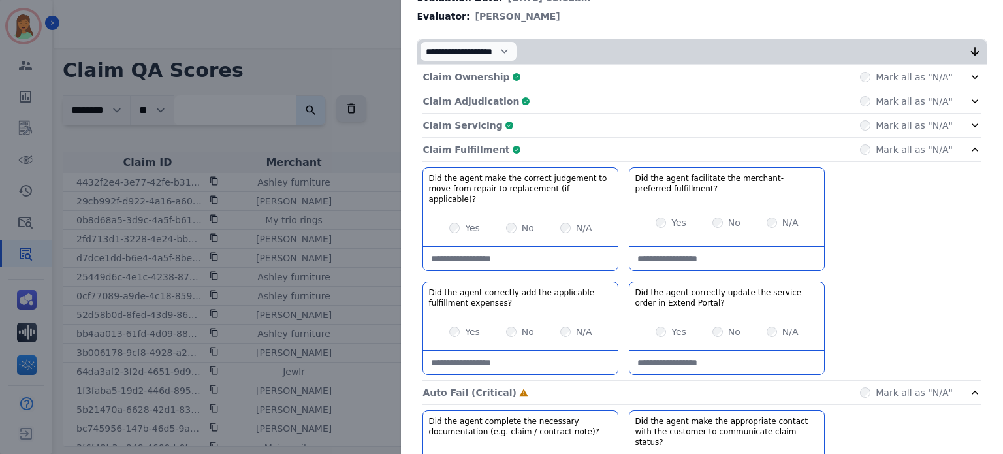
click at [844, 148] on div "Claim Fulfillment Complete Mark all as "N/A"" at bounding box center [702, 150] width 559 height 24
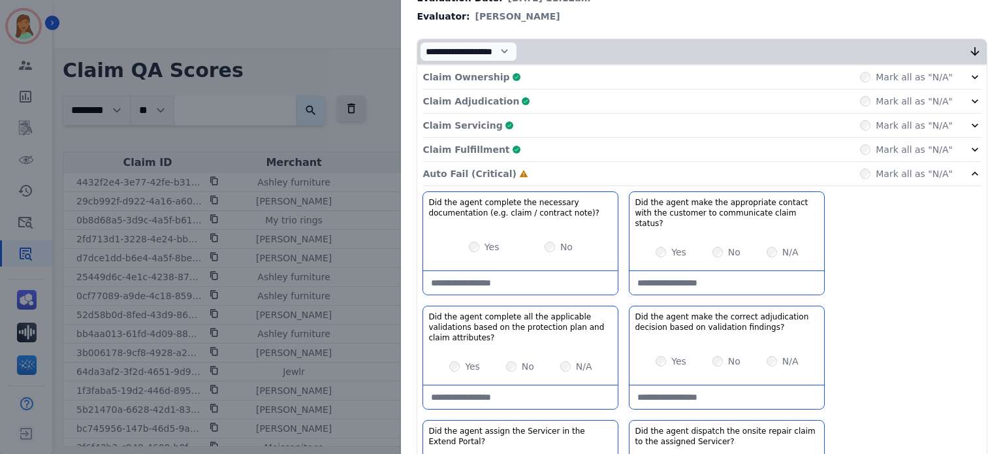
click at [478, 243] on div "Yes" at bounding box center [484, 246] width 31 height 13
click at [451, 360] on div "Yes" at bounding box center [464, 366] width 31 height 13
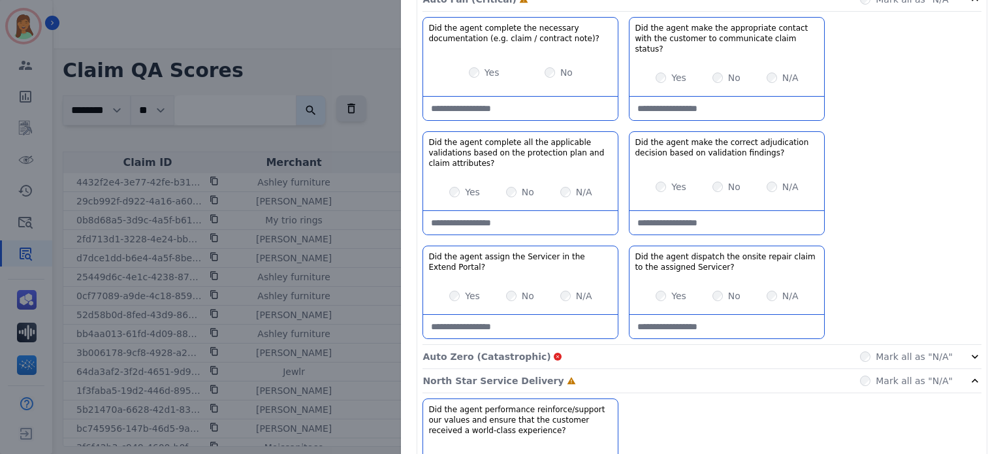
click at [661, 289] on div "Yes" at bounding box center [671, 295] width 31 height 13
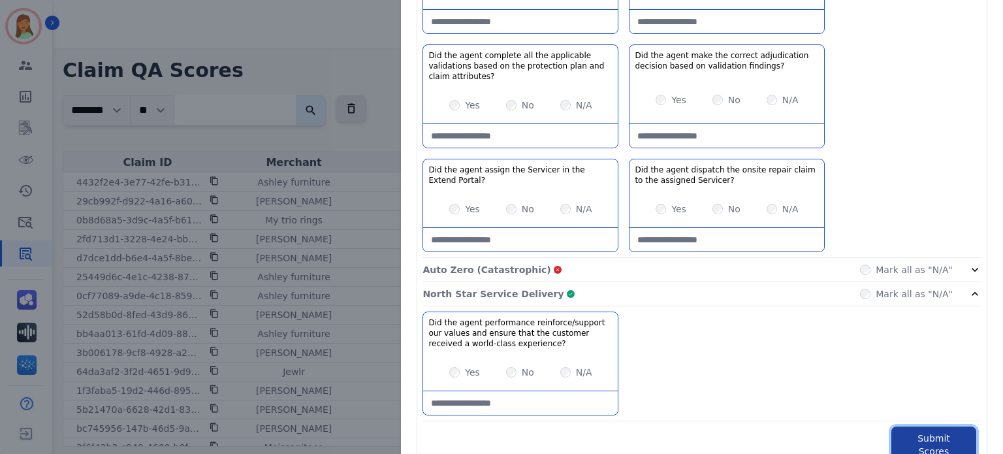
click at [917, 427] on button "Submit Scores" at bounding box center [934, 445] width 85 height 37
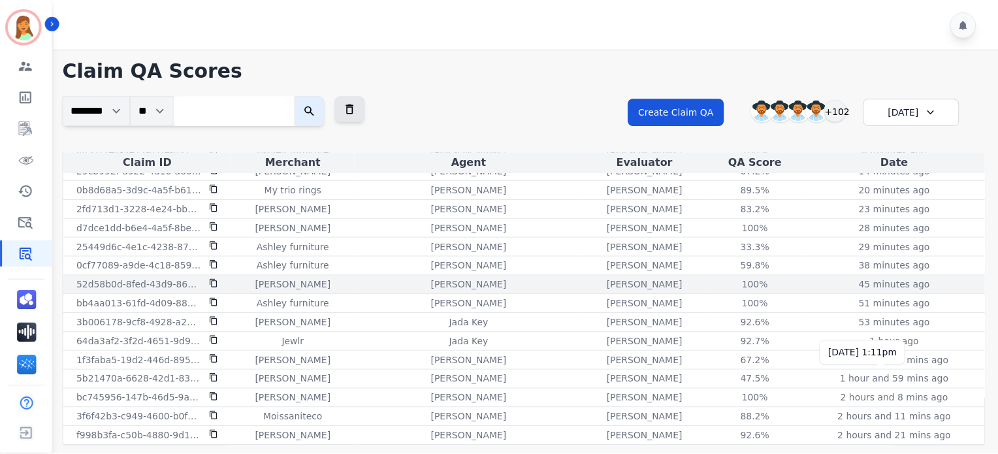
scroll to position [0, 0]
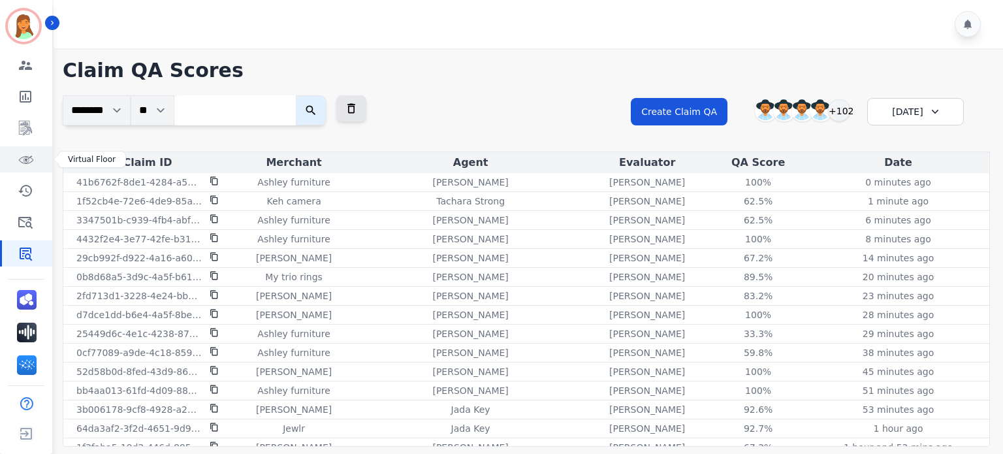
click at [27, 164] on icon "Sidebar" at bounding box center [26, 160] width 16 height 16
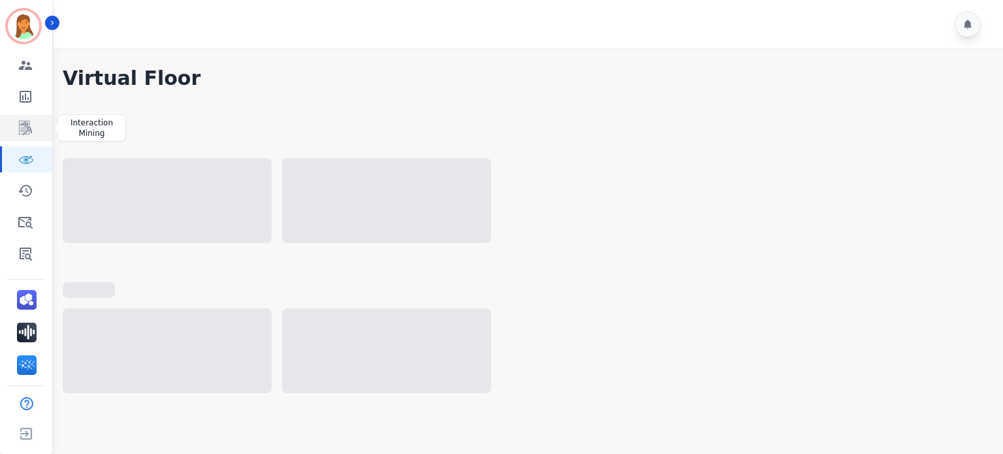
click at [30, 127] on icon "Sidebar" at bounding box center [26, 128] width 16 height 16
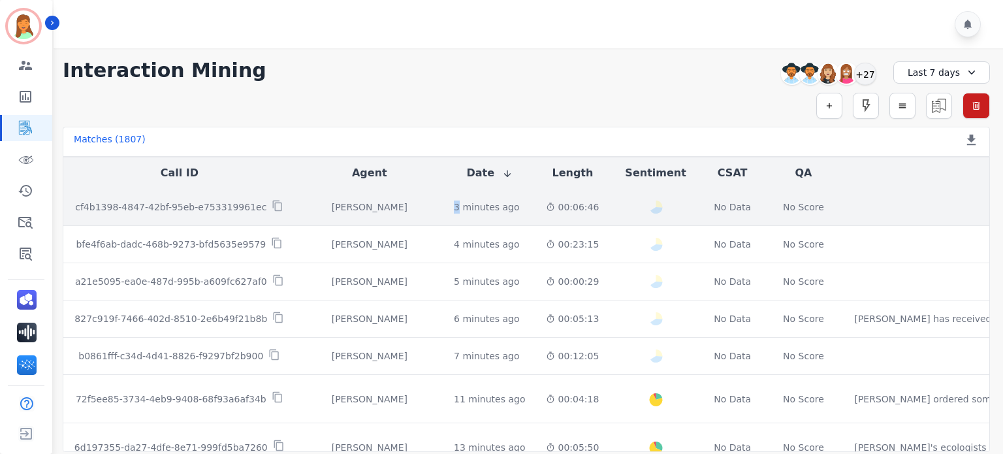
click at [454, 214] on div "3 minutes ago" at bounding box center [487, 207] width 66 height 13
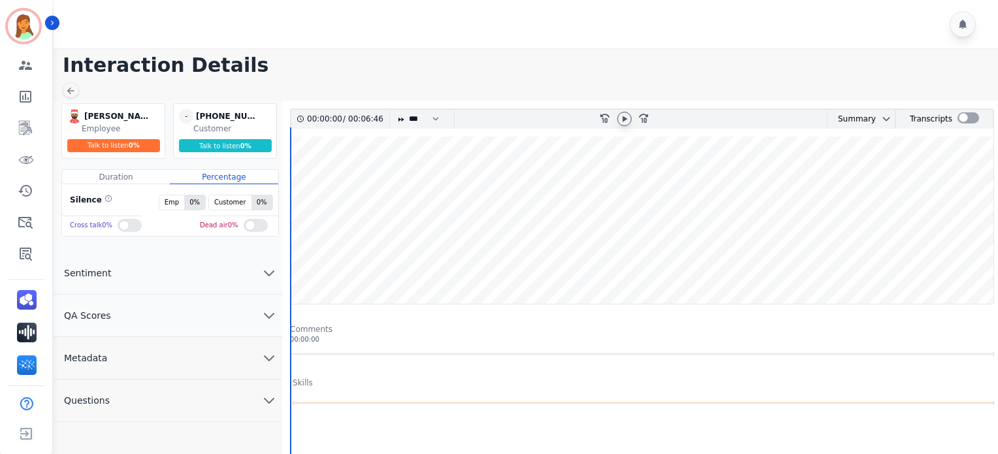
click at [628, 112] on div at bounding box center [624, 119] width 14 height 14
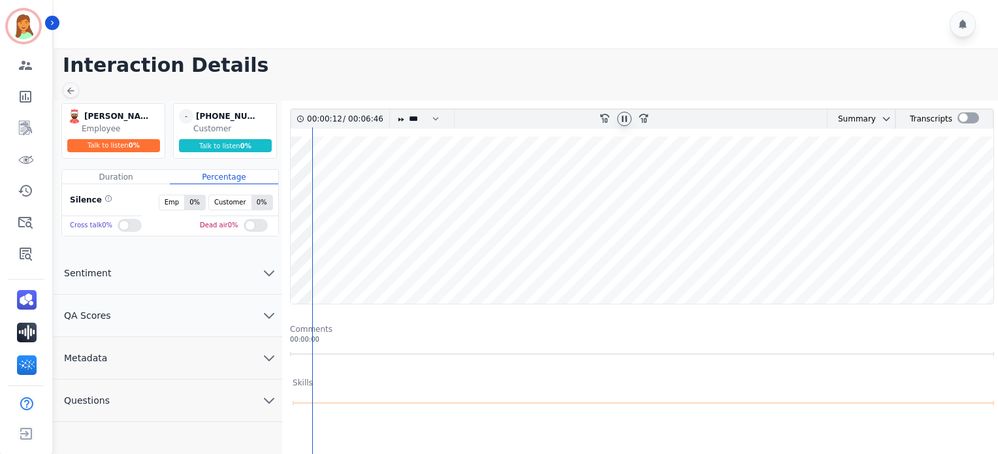
click at [624, 122] on icon at bounding box center [624, 119] width 10 height 10
click at [629, 122] on icon at bounding box center [624, 119] width 10 height 10
click at [625, 120] on icon at bounding box center [624, 119] width 5 height 6
drag, startPoint x: 625, startPoint y: 293, endPoint x: 626, endPoint y: 118, distance: 174.4
click at [626, 118] on icon at bounding box center [625, 119] width 5 height 6
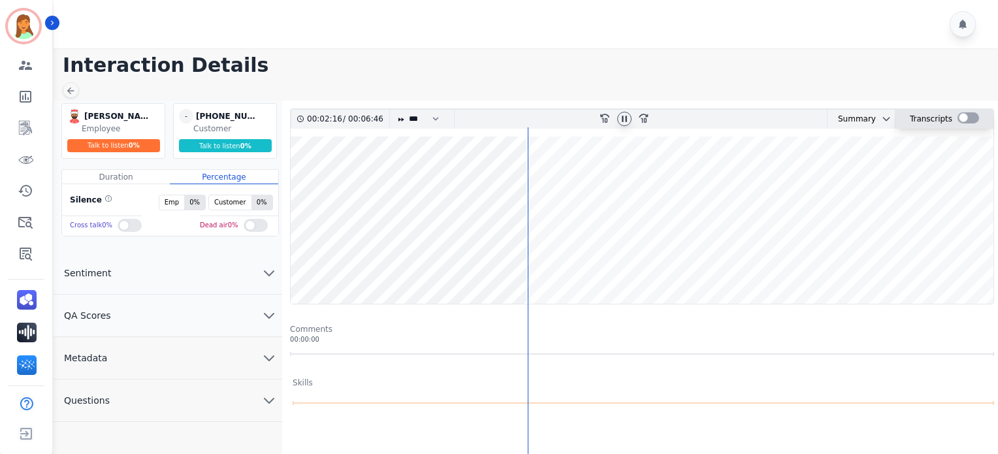
click at [964, 120] on div at bounding box center [969, 117] width 22 height 11
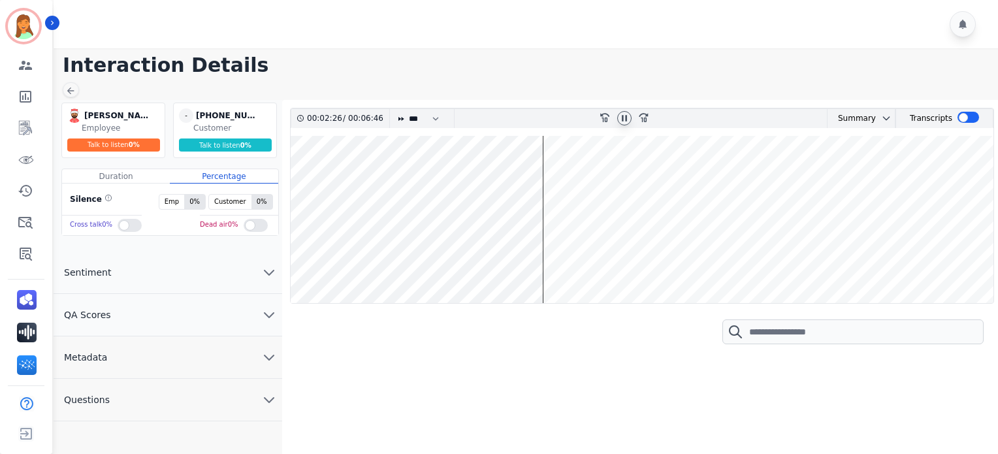
click at [445, 260] on wave at bounding box center [642, 219] width 703 height 167
click at [295, 263] on wave at bounding box center [642, 219] width 703 height 167
click at [71, 91] on icon at bounding box center [70, 91] width 10 height 10
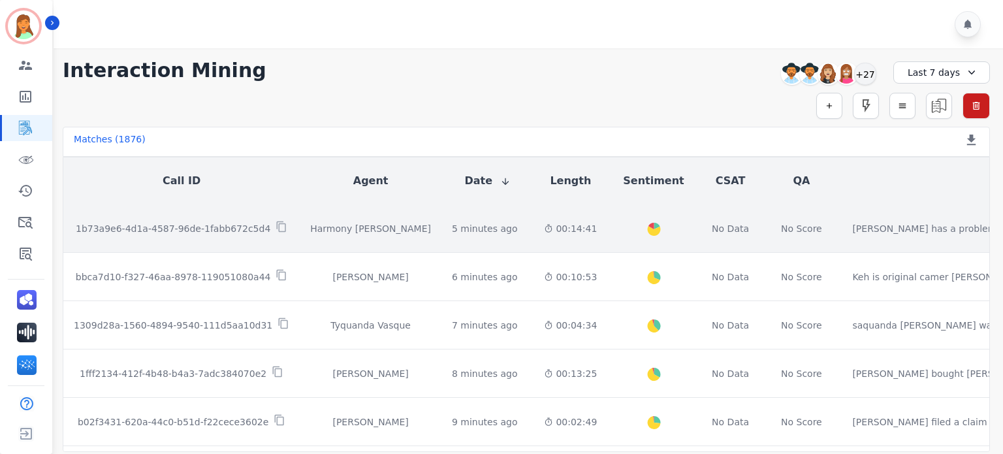
click at [544, 232] on div "00:14:41" at bounding box center [570, 228] width 53 height 13
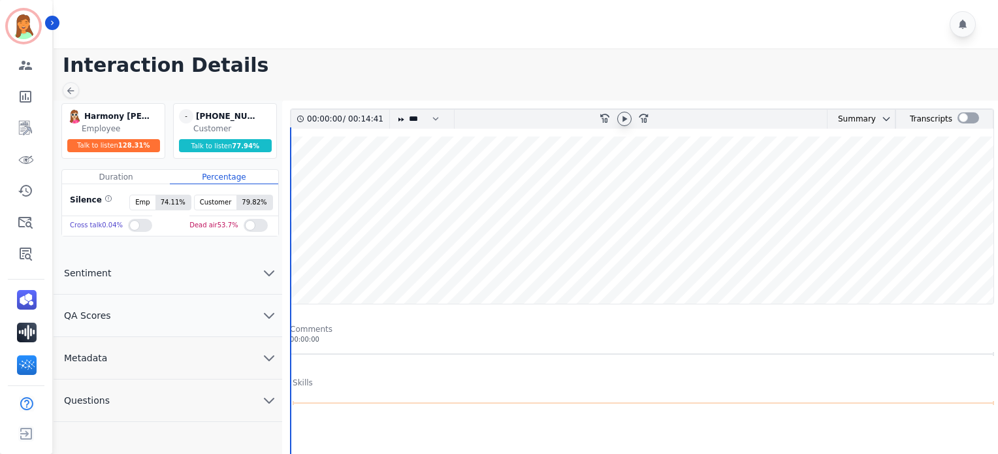
click at [624, 112] on div at bounding box center [624, 119] width 14 height 14
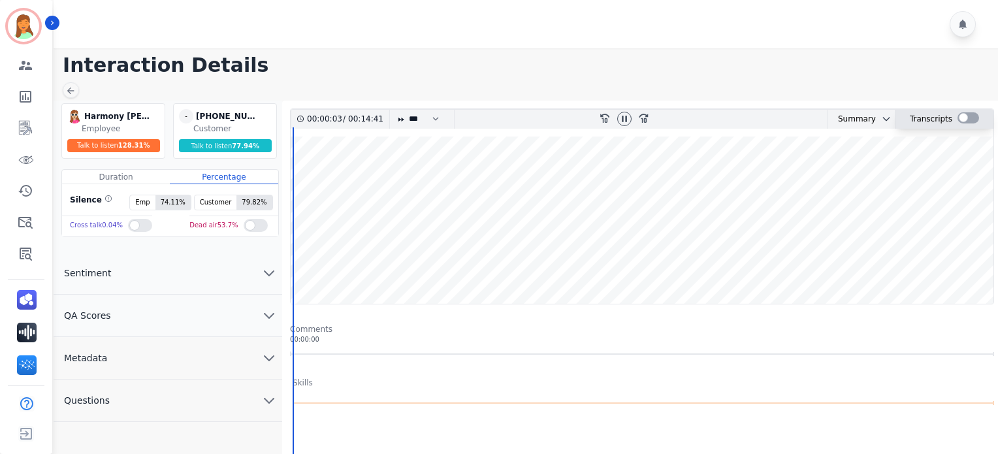
click at [975, 114] on label at bounding box center [969, 117] width 22 height 11
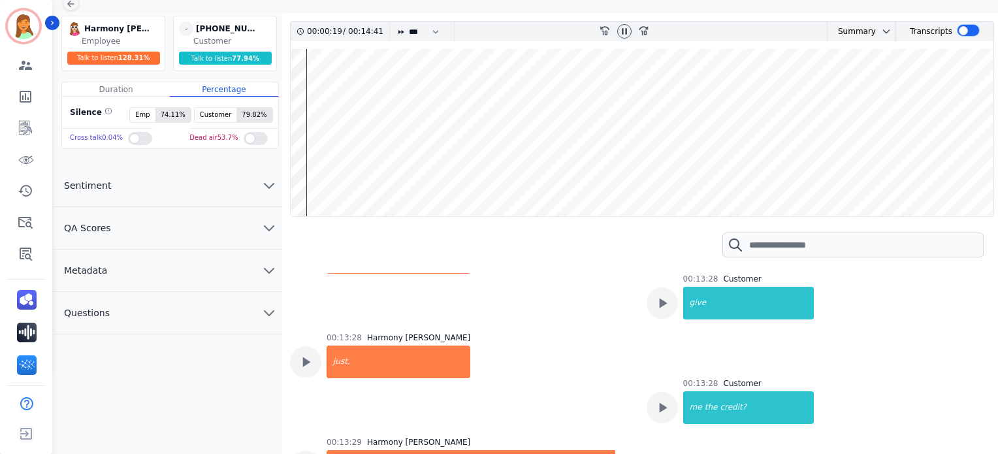
scroll to position [7742, 0]
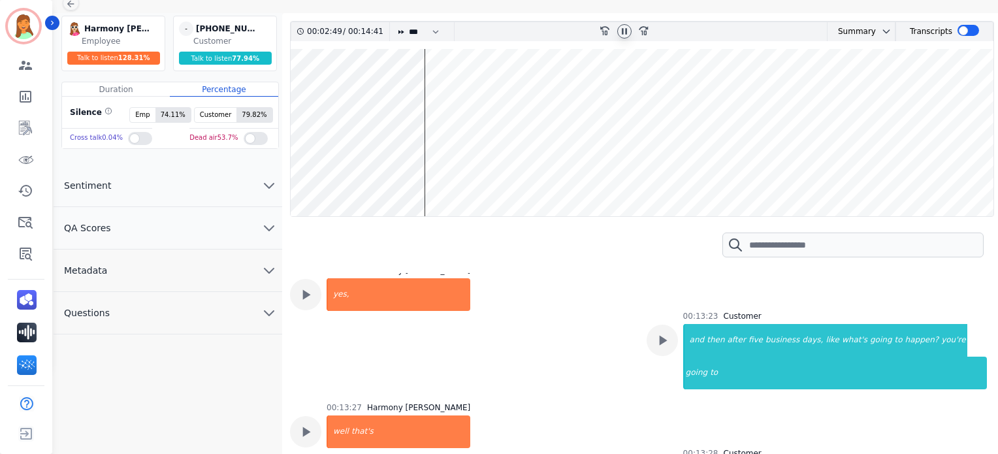
click at [627, 31] on icon at bounding box center [624, 31] width 10 height 10
click at [71, 6] on icon at bounding box center [70, 4] width 10 height 10
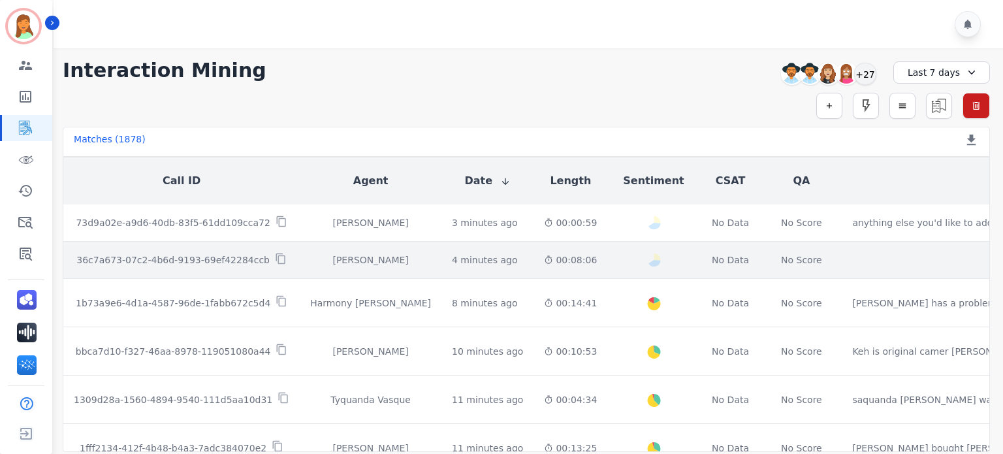
click at [534, 268] on td "00:08:06" at bounding box center [571, 260] width 74 height 37
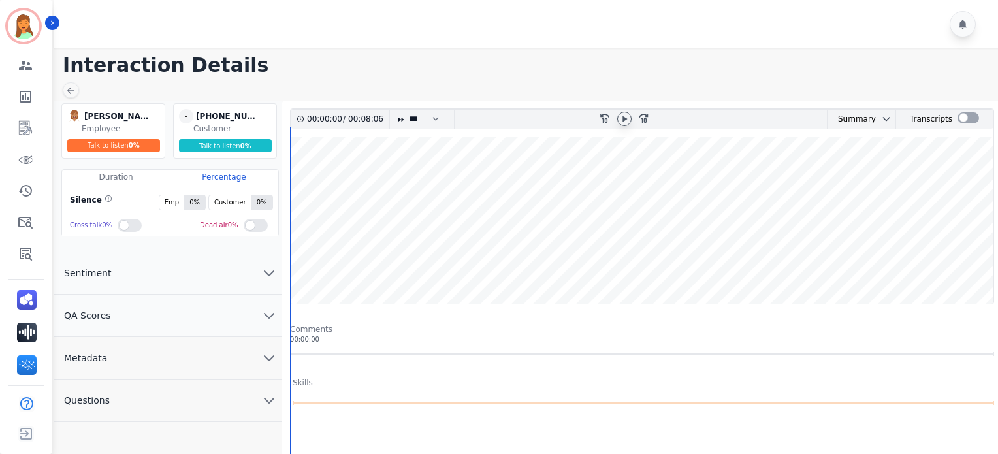
click at [624, 114] on icon at bounding box center [624, 119] width 10 height 10
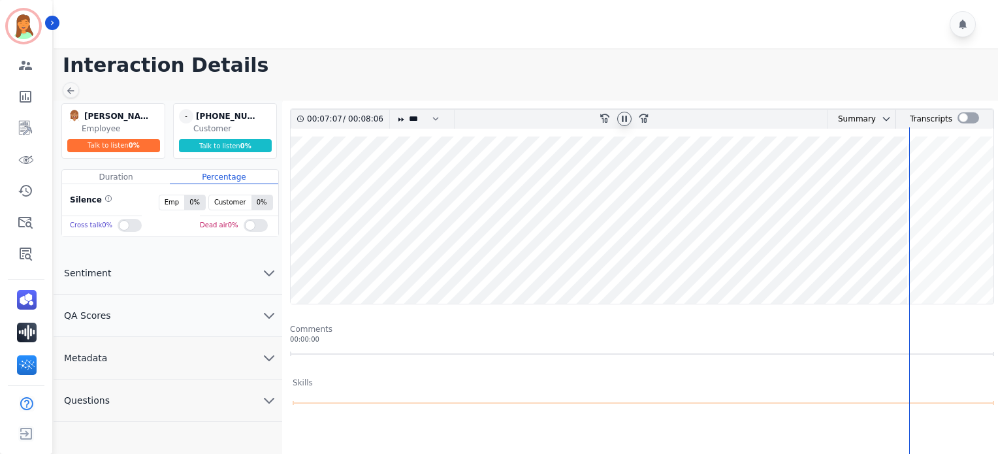
click at [223, 124] on div "Customer" at bounding box center [233, 128] width 80 height 10
click at [225, 119] on div "+18889897604" at bounding box center [228, 116] width 65 height 14
copy div "+18889897604"
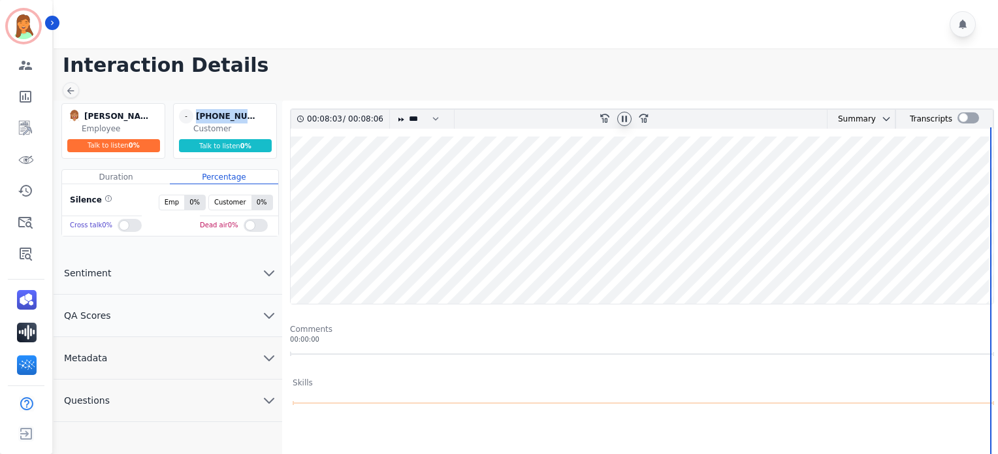
click at [297, 259] on wave at bounding box center [642, 220] width 703 height 167
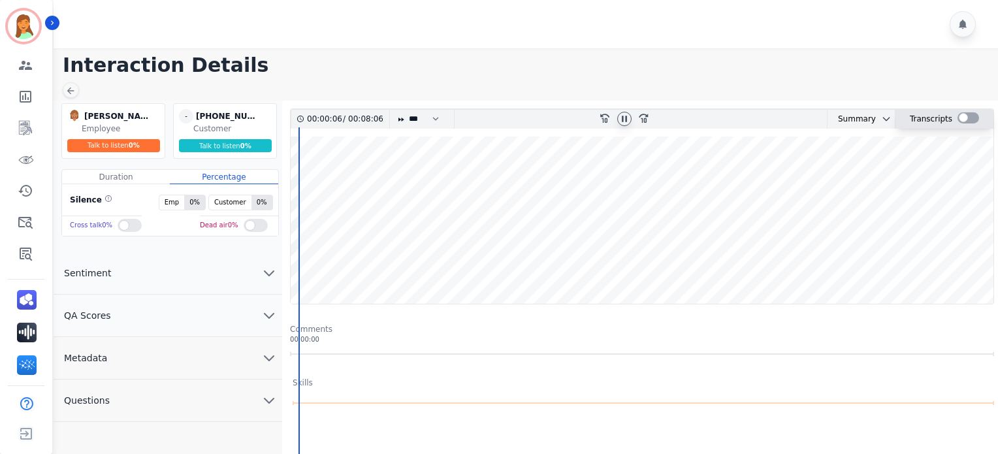
click at [964, 118] on div at bounding box center [969, 117] width 22 height 11
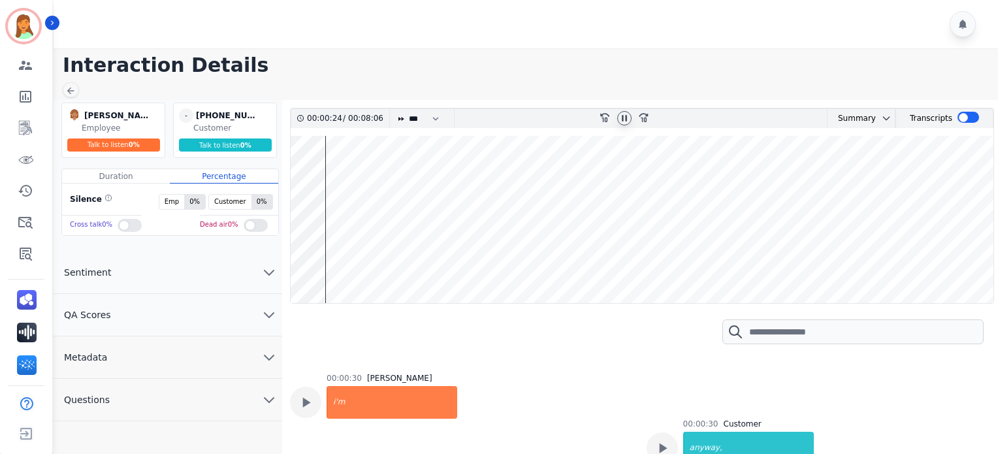
click at [625, 123] on div at bounding box center [624, 118] width 14 height 14
click at [630, 120] on div at bounding box center [624, 118] width 14 height 14
click at [630, 118] on div at bounding box center [624, 118] width 14 height 14
click at [627, 118] on icon at bounding box center [624, 118] width 10 height 10
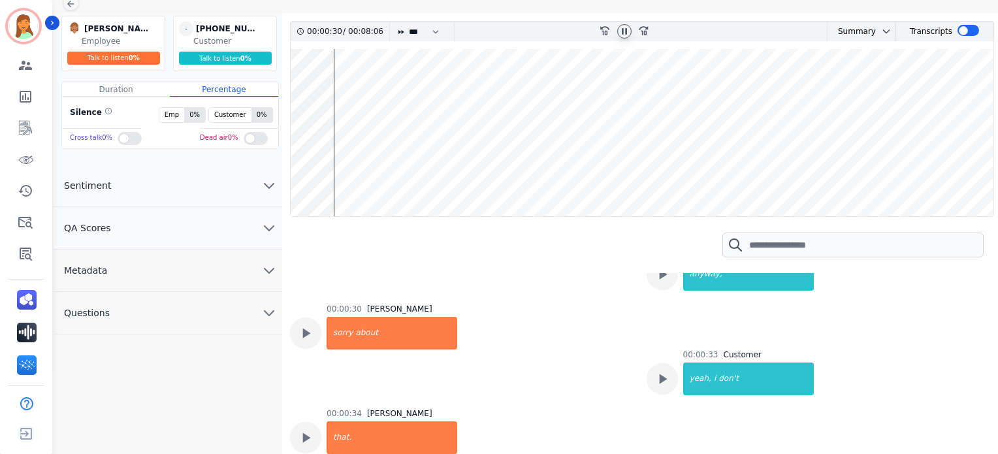
scroll to position [174, 0]
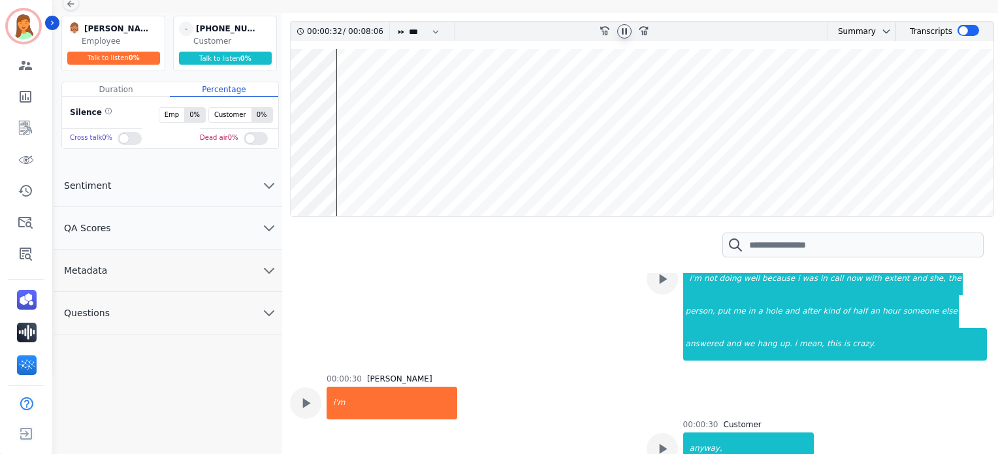
click at [348, 172] on wave at bounding box center [642, 132] width 703 height 167
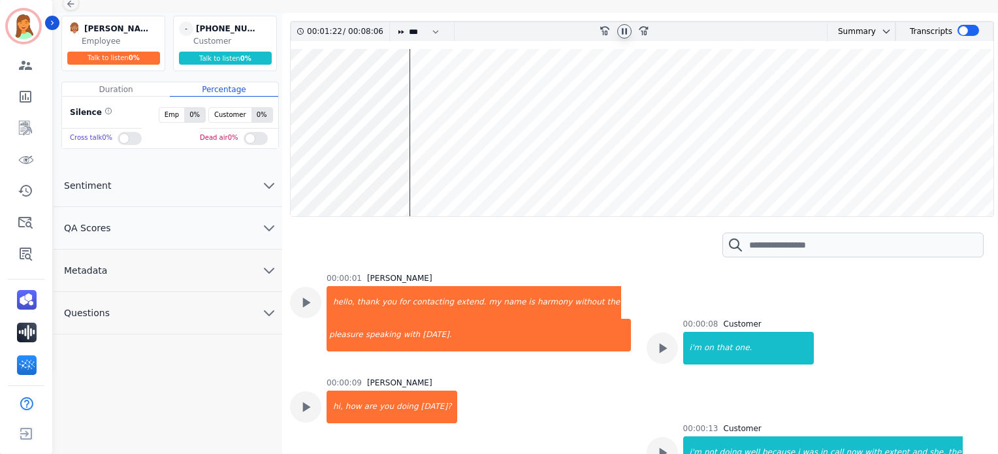
scroll to position [0, 0]
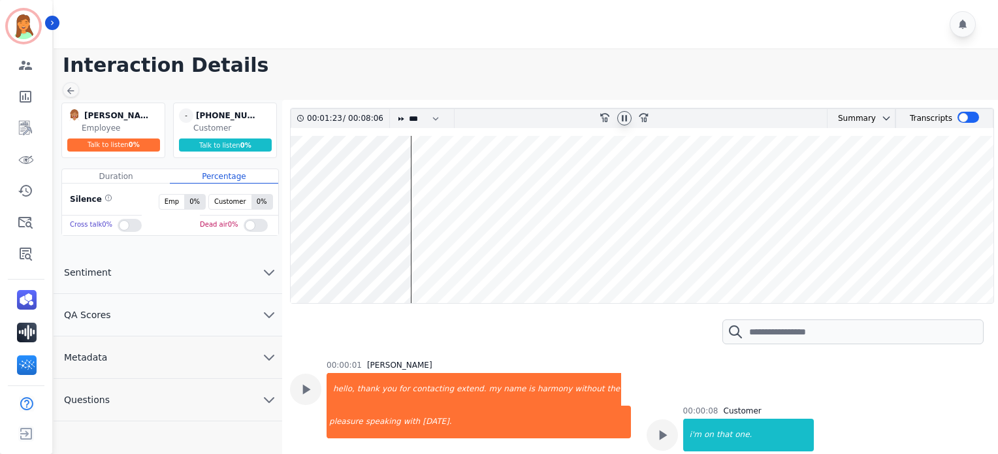
click at [423, 259] on wave at bounding box center [642, 219] width 703 height 167
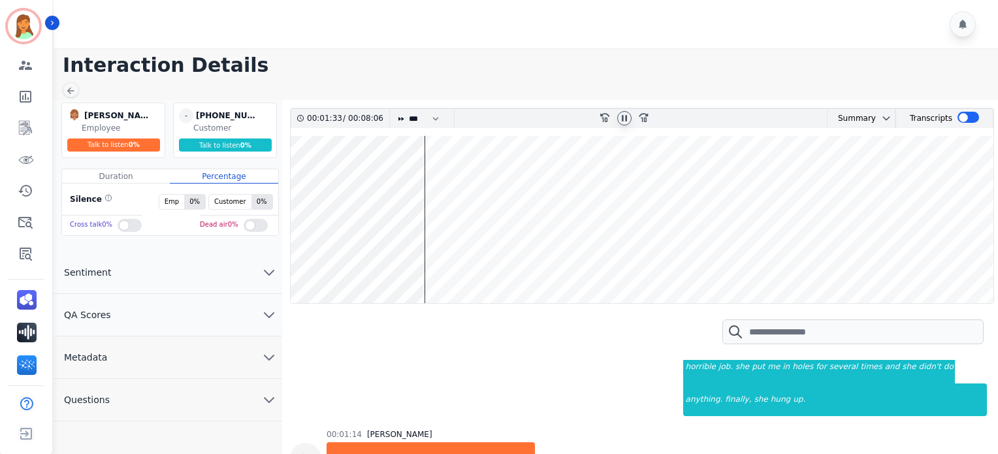
click at [444, 255] on wave at bounding box center [642, 219] width 703 height 167
click at [626, 117] on icon at bounding box center [624, 119] width 5 height 6
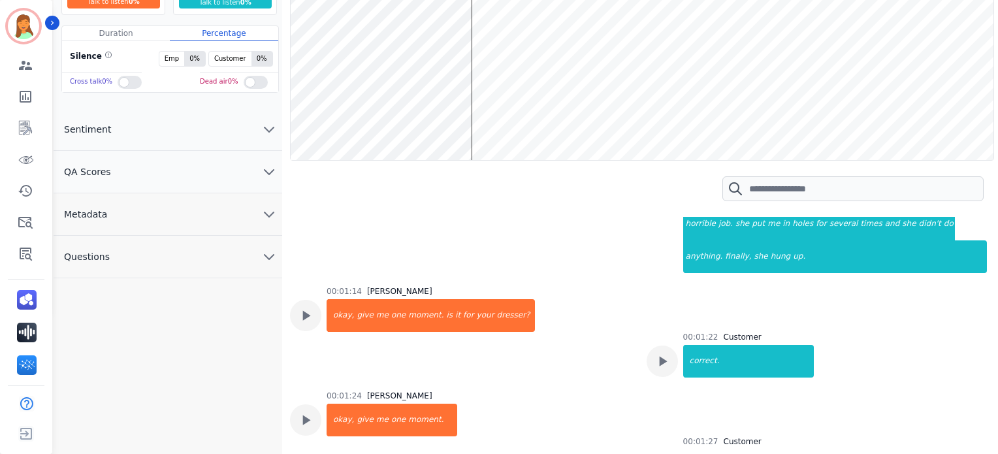
click at [241, 206] on button "Metadata" at bounding box center [168, 214] width 229 height 42
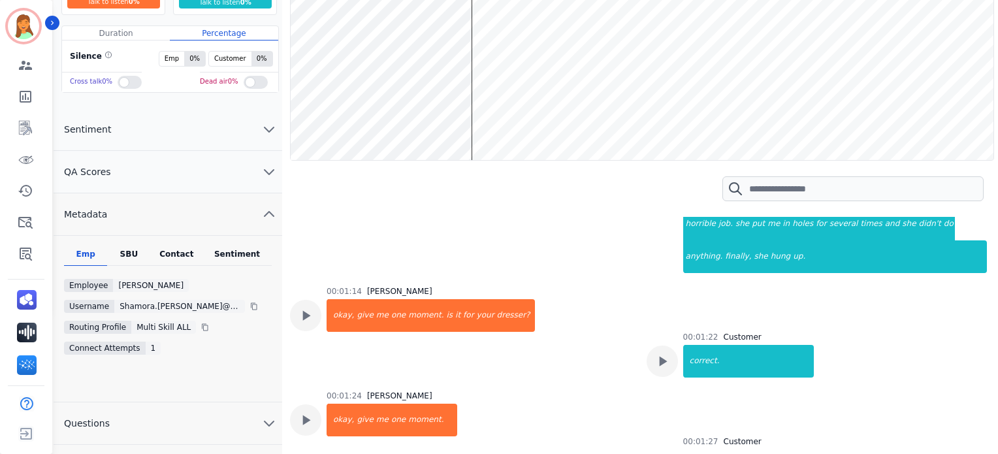
click at [233, 169] on button "QA Scores" at bounding box center [168, 172] width 229 height 42
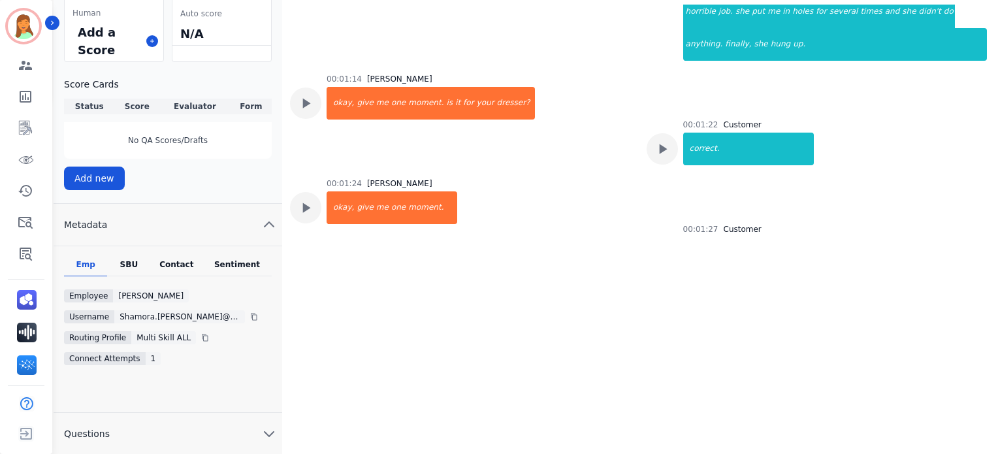
click at [240, 221] on button "Metadata" at bounding box center [168, 225] width 229 height 42
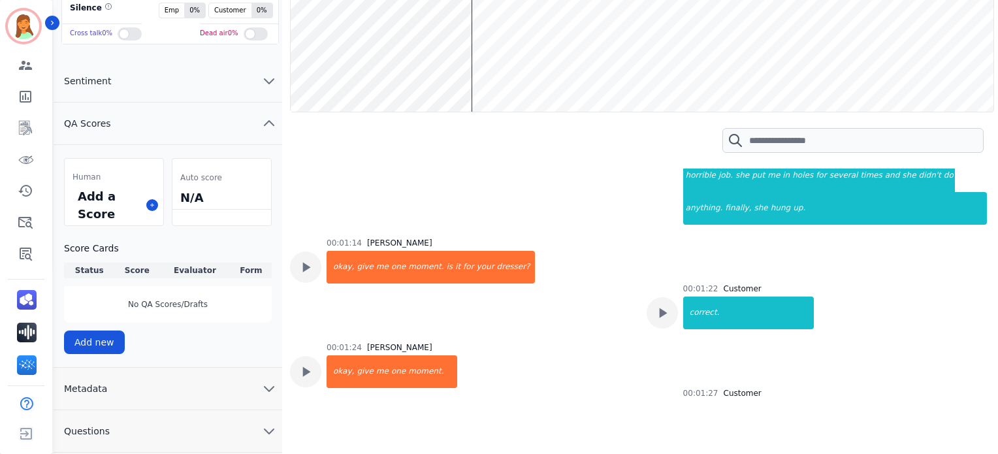
scroll to position [190, 0]
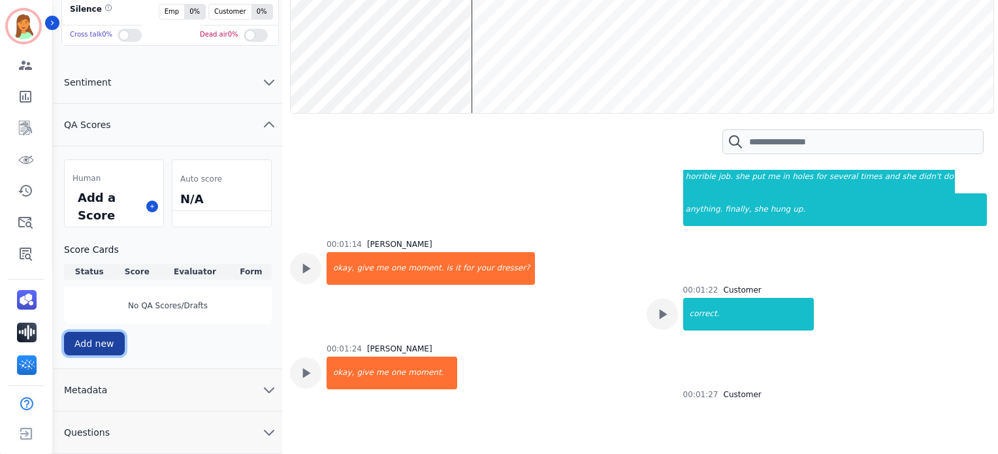
click at [119, 338] on button "Add new" at bounding box center [94, 344] width 61 height 24
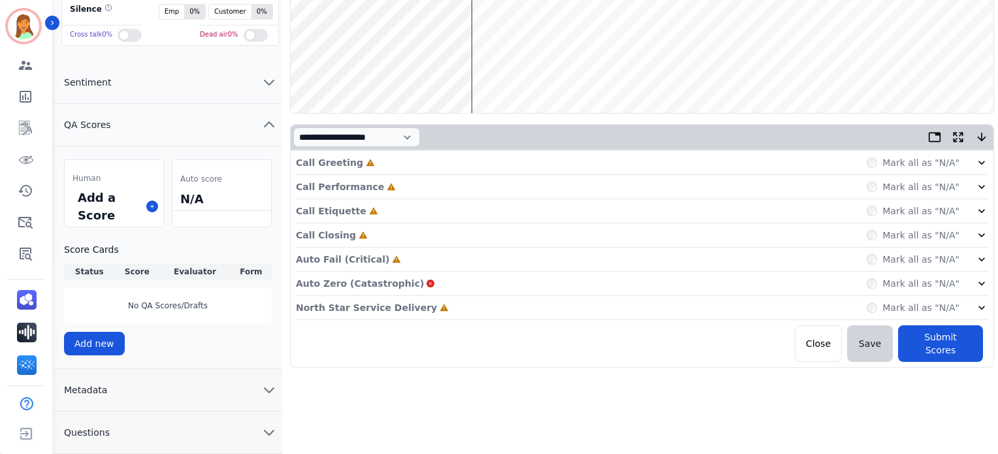
click at [440, 313] on div "North Star Service Delivery Incomplete Mark all as "N/A"" at bounding box center [642, 308] width 692 height 24
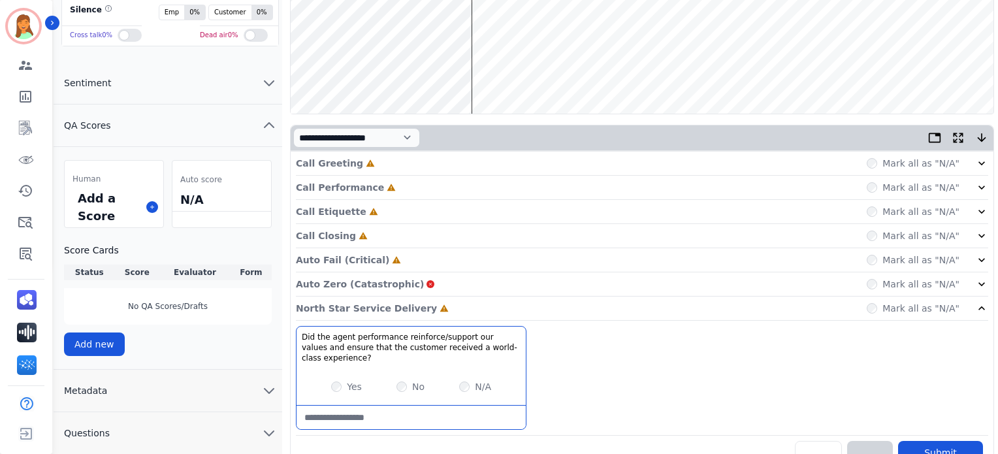
click at [357, 263] on p "Auto Fail (Critical)" at bounding box center [342, 259] width 93 height 13
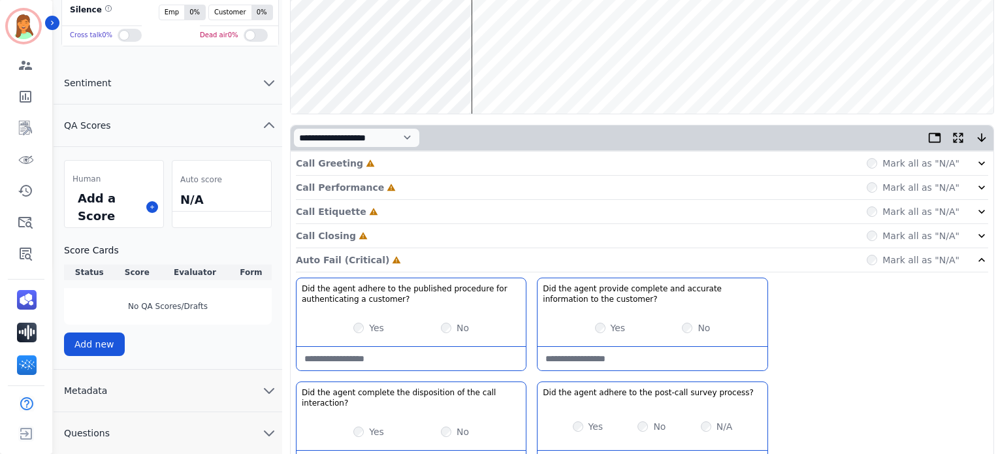
click at [337, 234] on p "Call Closing" at bounding box center [326, 235] width 60 height 13
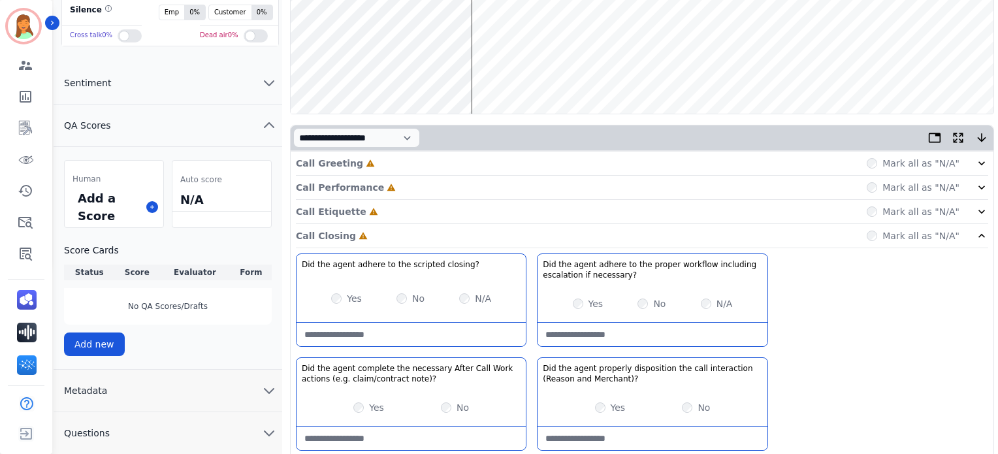
click at [337, 218] on div "Call Etiquette Incomplete Mark all as "N/A"" at bounding box center [642, 212] width 692 height 24
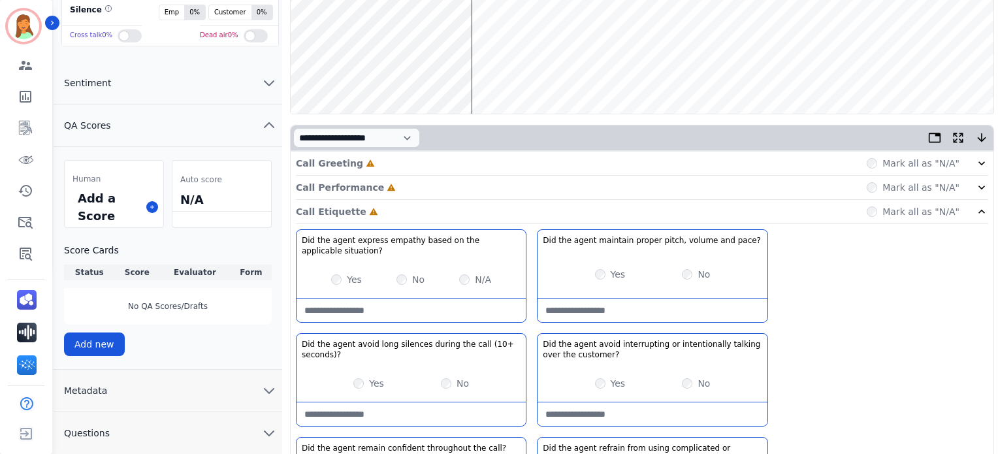
click at [340, 185] on p "Call Performance" at bounding box center [340, 187] width 88 height 13
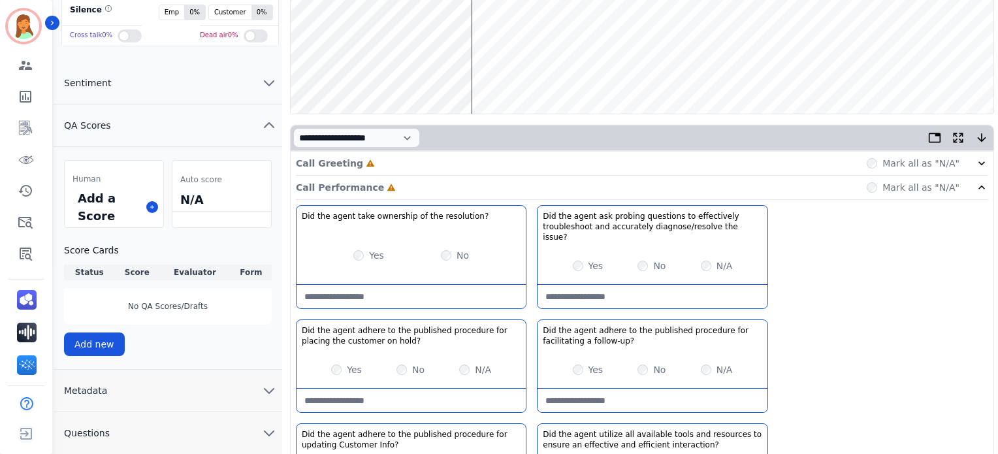
click at [347, 158] on p "Call Greeting" at bounding box center [329, 163] width 67 height 13
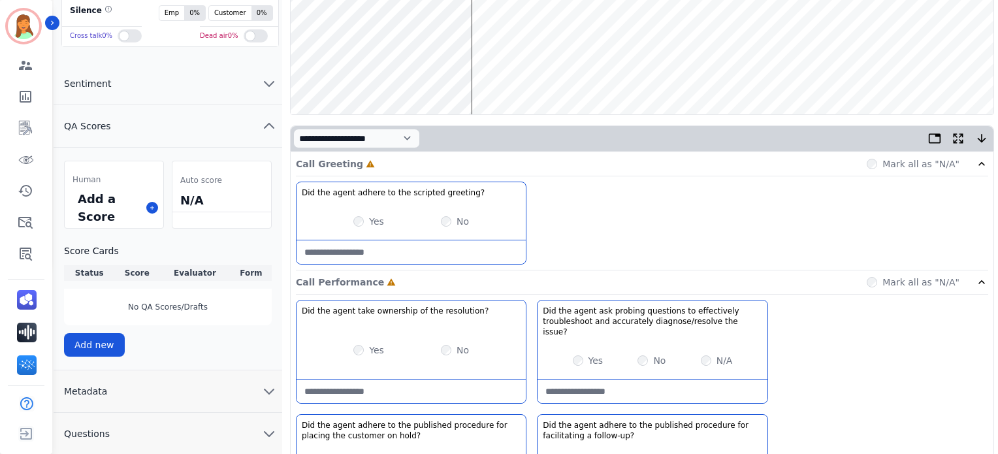
click at [353, 215] on div "Yes" at bounding box center [368, 221] width 31 height 13
click at [359, 215] on div "Yes" at bounding box center [368, 221] width 31 height 13
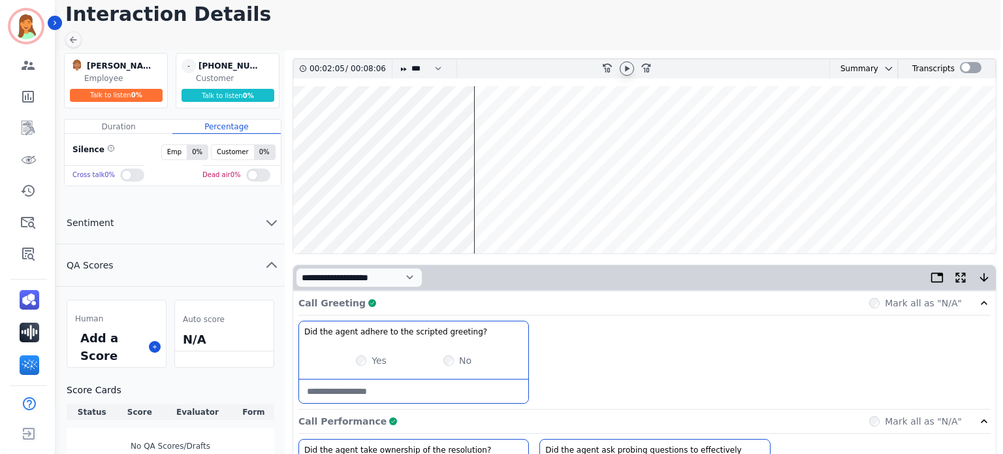
scroll to position [0, 0]
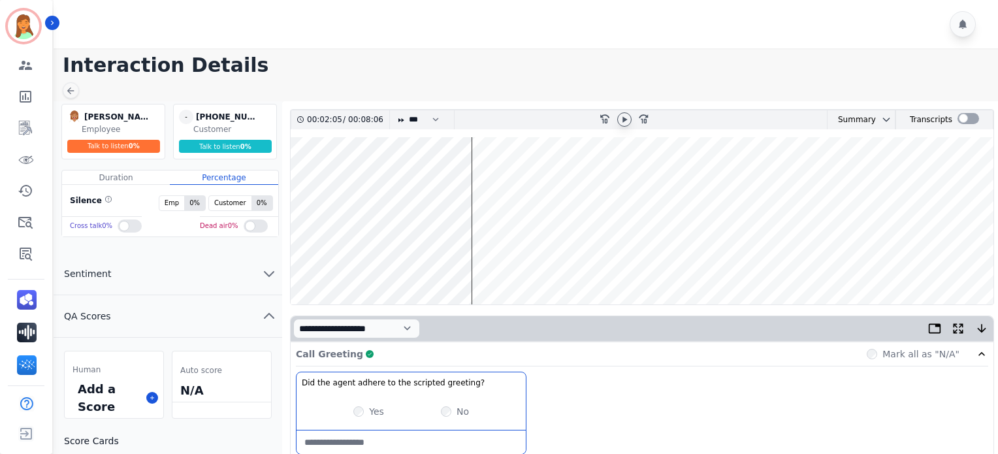
click at [948, 265] on wave at bounding box center [642, 220] width 703 height 167
click at [624, 121] on icon at bounding box center [624, 119] width 10 height 10
click at [76, 90] on div at bounding box center [71, 90] width 16 height 16
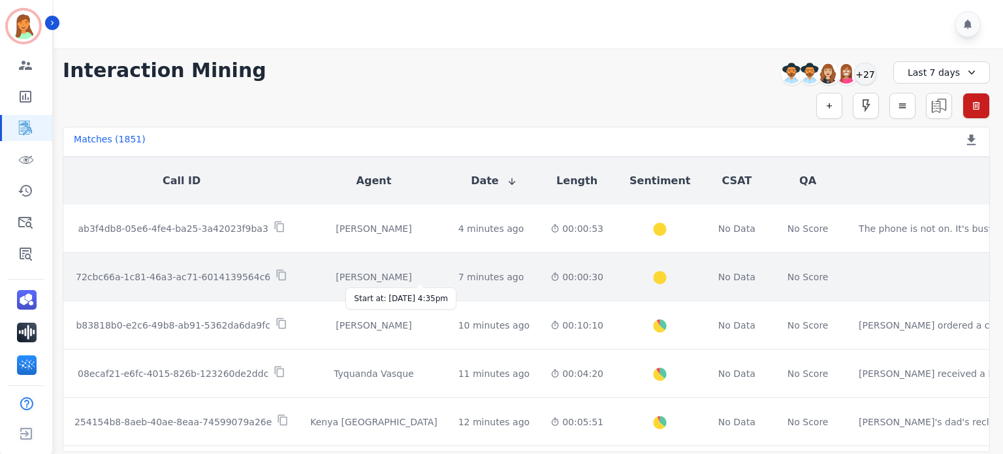
click at [459, 274] on div "7 minutes ago" at bounding box center [492, 276] width 66 height 13
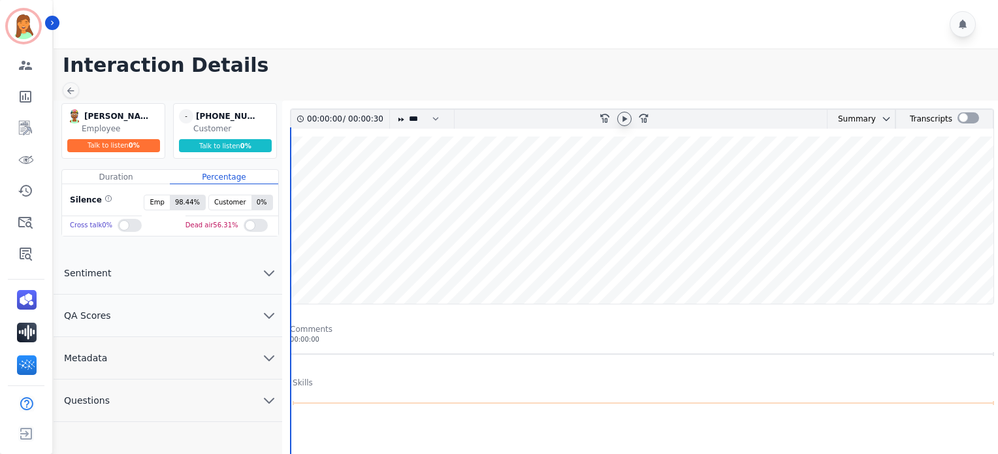
click at [620, 118] on icon at bounding box center [624, 119] width 10 height 10
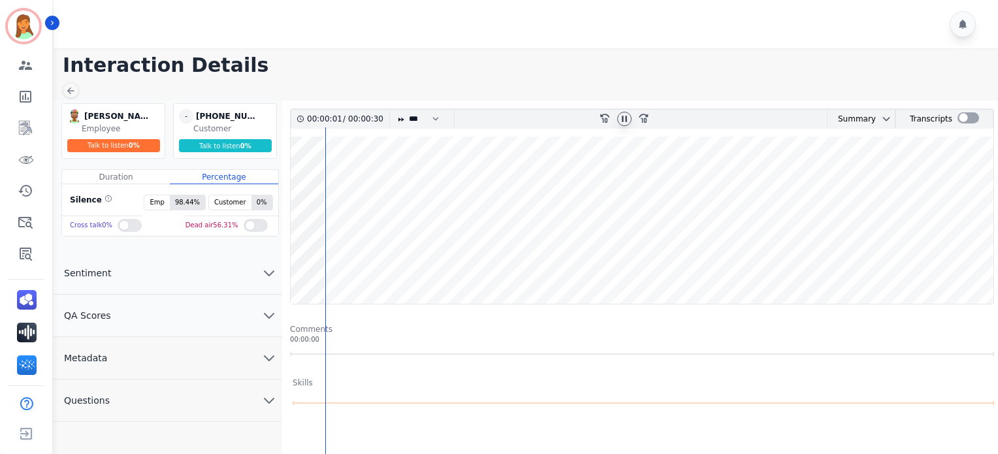
click at [600, 180] on wave at bounding box center [642, 220] width 703 height 167
click at [78, 80] on main "Interaction Details Rebekah Franklin Rebekah Franklin Employee Talk to listen 0…" at bounding box center [524, 398] width 948 height 701
click at [59, 95] on main "Interaction Details Rebekah Franklin Rebekah Franklin Employee Talk to listen 0…" at bounding box center [524, 398] width 948 height 701
click at [76, 91] on div at bounding box center [71, 90] width 16 height 16
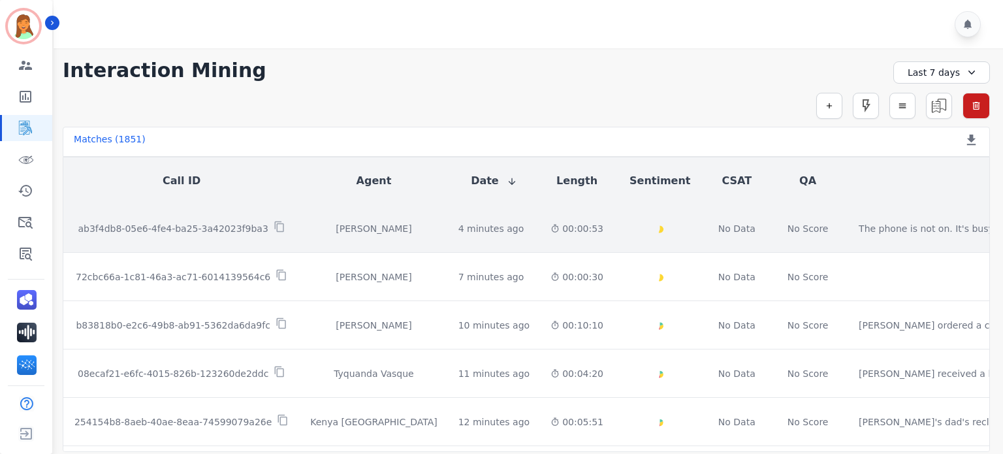
click at [551, 227] on div "00:00:53" at bounding box center [577, 228] width 53 height 13
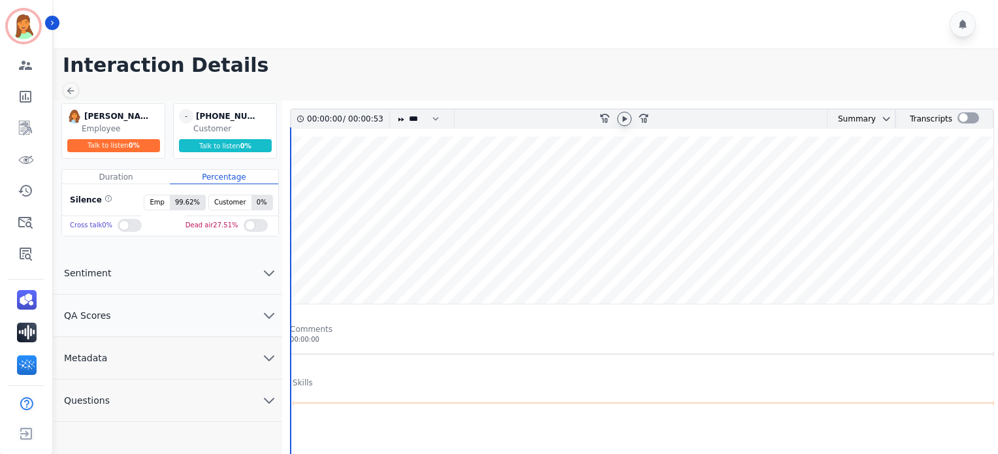
click at [624, 118] on icon at bounding box center [625, 119] width 5 height 6
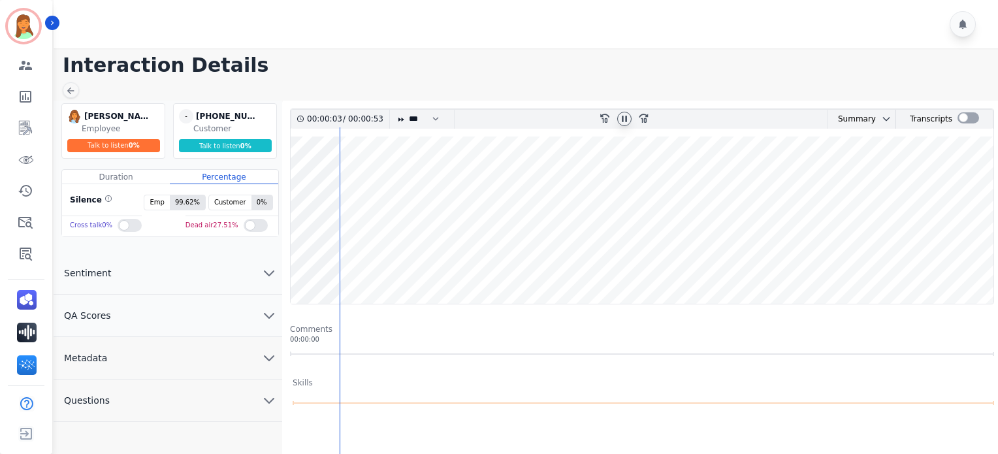
click at [628, 186] on wave at bounding box center [642, 220] width 703 height 167
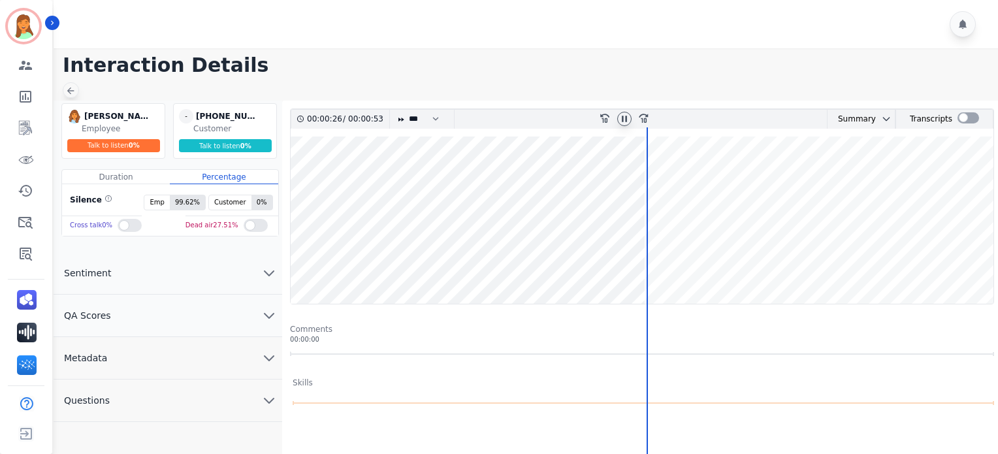
click at [73, 90] on icon at bounding box center [70, 91] width 7 height 7
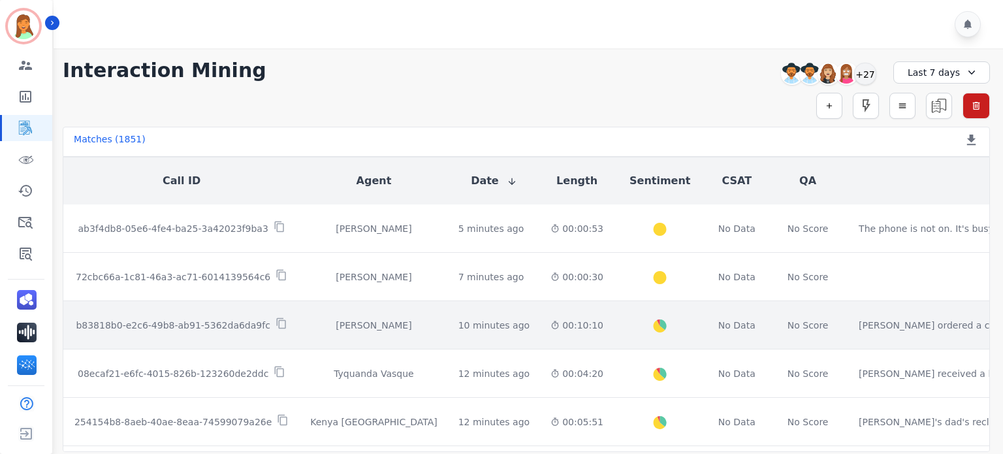
click at [551, 329] on div "00:10:10" at bounding box center [577, 325] width 53 height 13
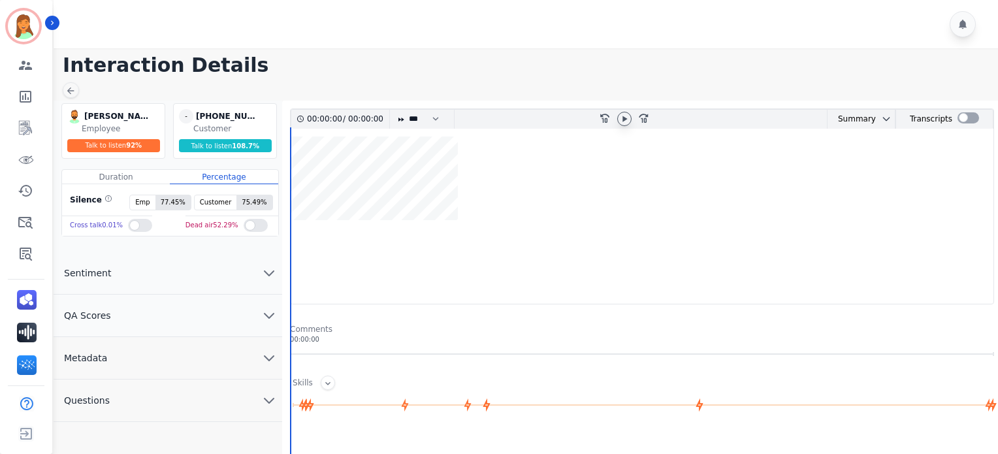
click at [621, 122] on icon at bounding box center [624, 119] width 10 height 10
click at [623, 112] on div at bounding box center [624, 119] width 14 height 14
click at [958, 120] on div at bounding box center [969, 117] width 22 height 11
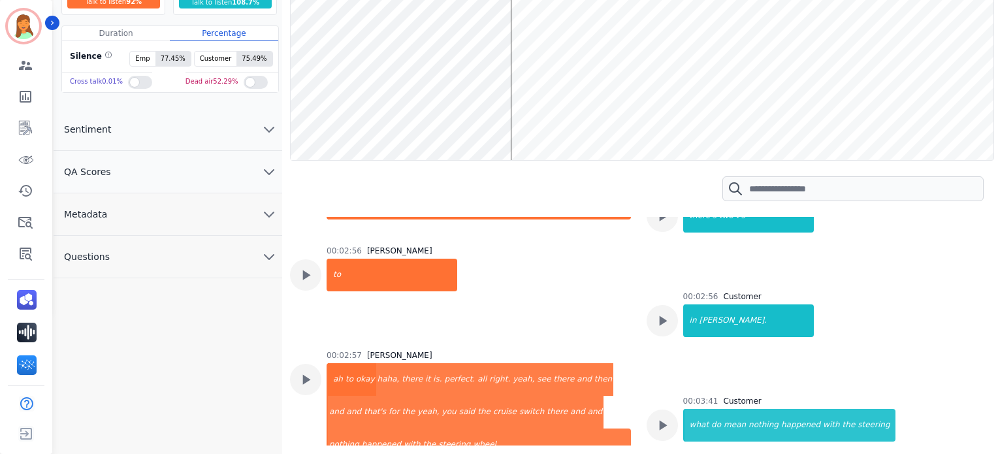
scroll to position [1180, 0]
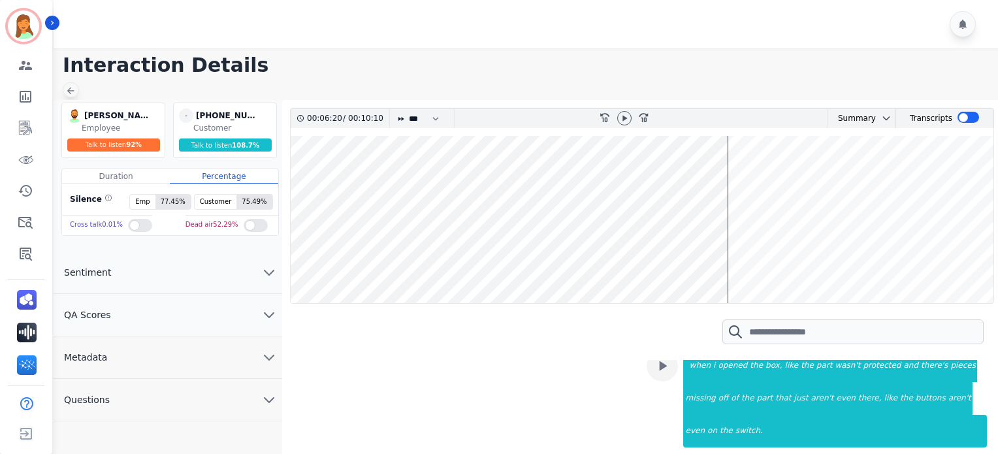
click at [66, 84] on div at bounding box center [71, 89] width 16 height 15
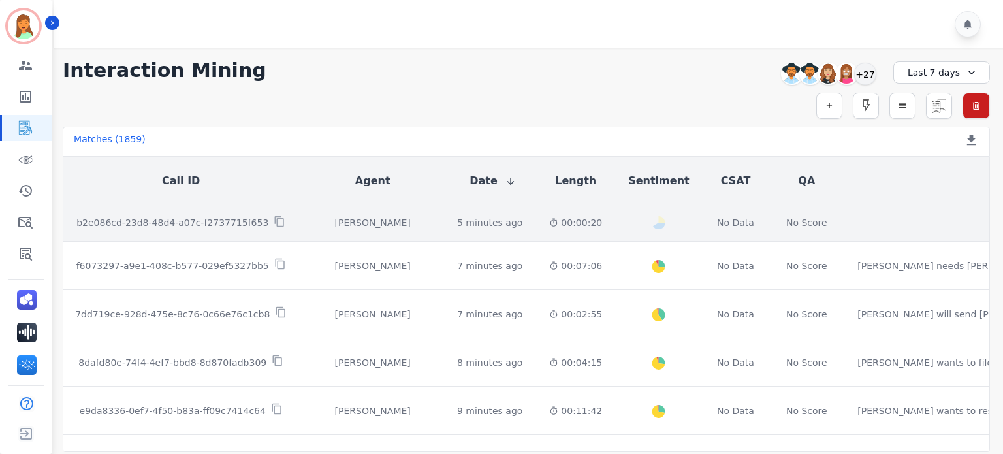
click at [451, 229] on td "5 minutes ago Start at: [DATE] 4:43pm" at bounding box center [493, 222] width 92 height 37
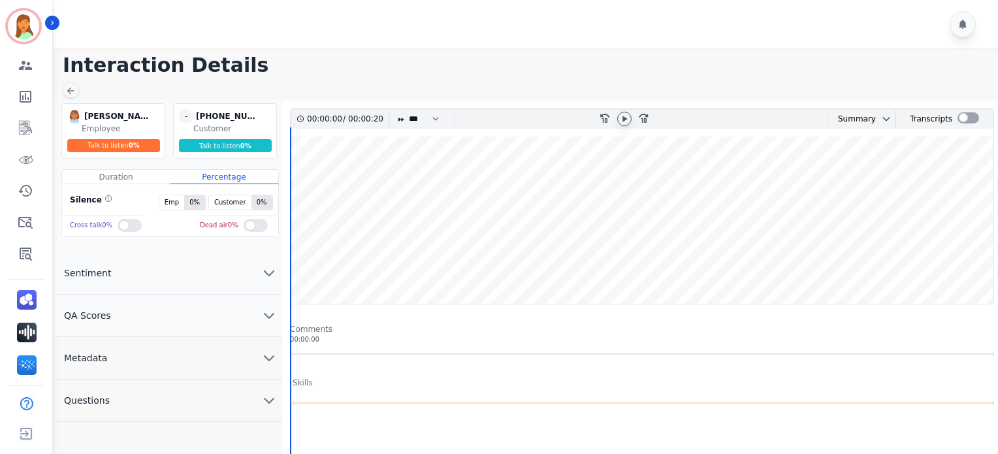
click at [627, 118] on icon at bounding box center [625, 119] width 5 height 6
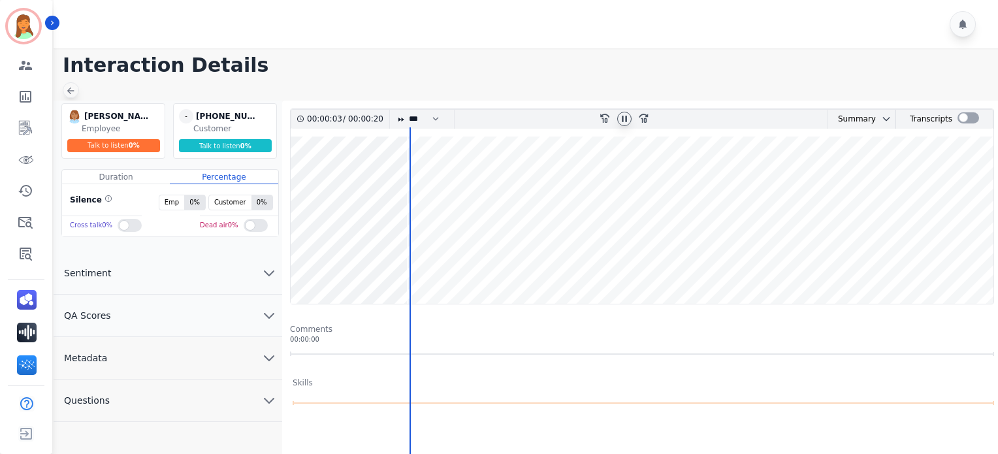
click at [74, 91] on icon at bounding box center [70, 91] width 10 height 10
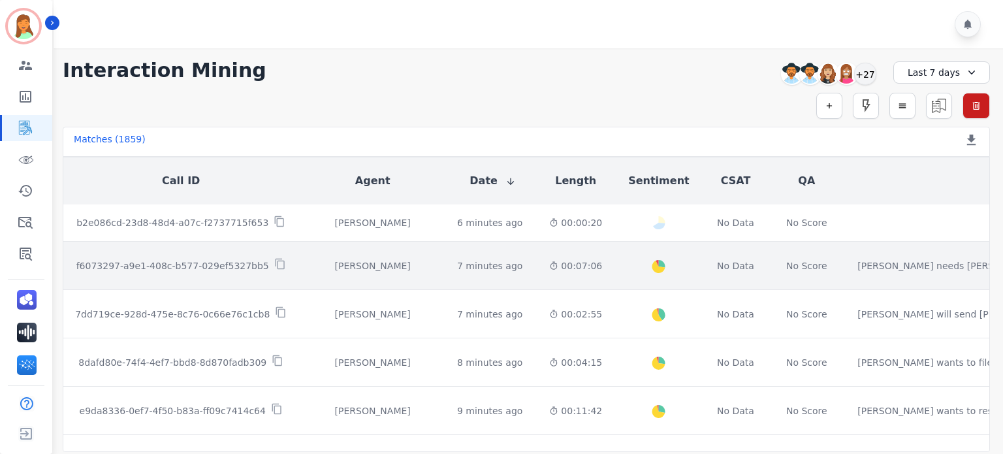
click at [458, 268] on td "7 minutes ago Start at: [DATE] 4:36pm" at bounding box center [493, 266] width 92 height 48
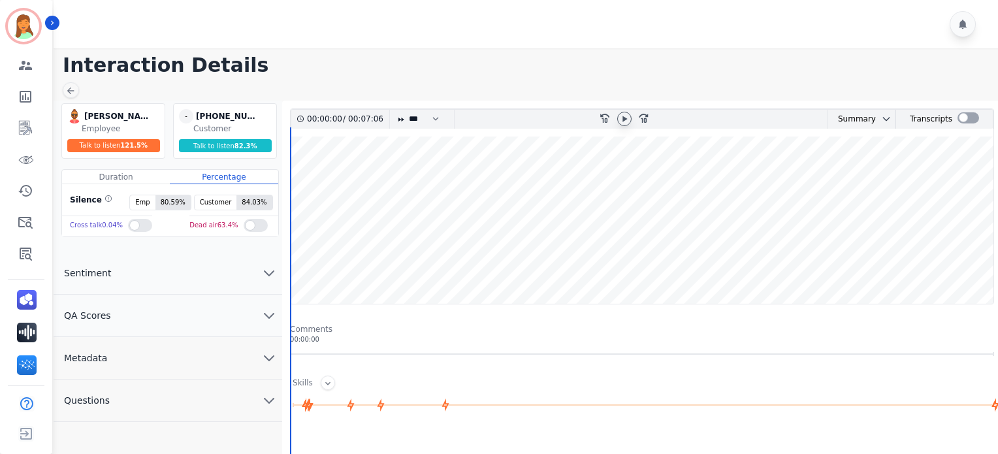
click at [621, 122] on icon at bounding box center [624, 119] width 10 height 10
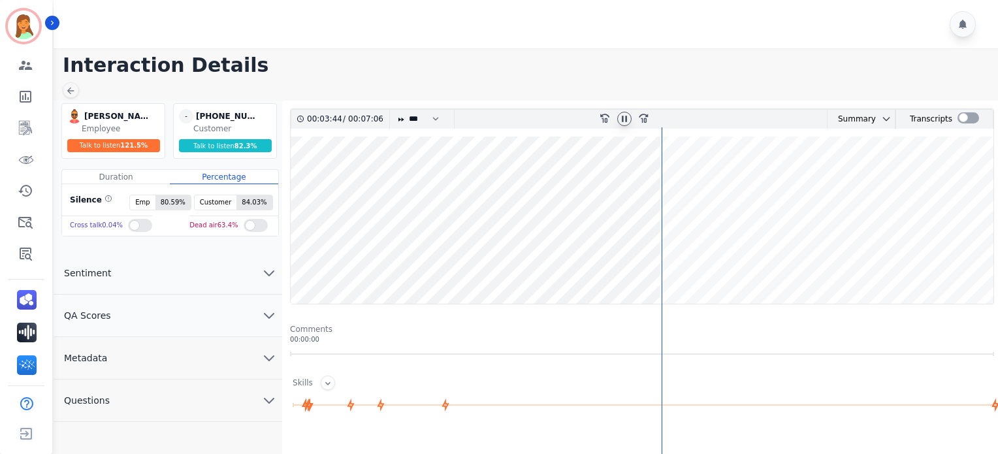
click at [619, 118] on icon at bounding box center [624, 119] width 10 height 10
